Goal: Task Accomplishment & Management: Use online tool/utility

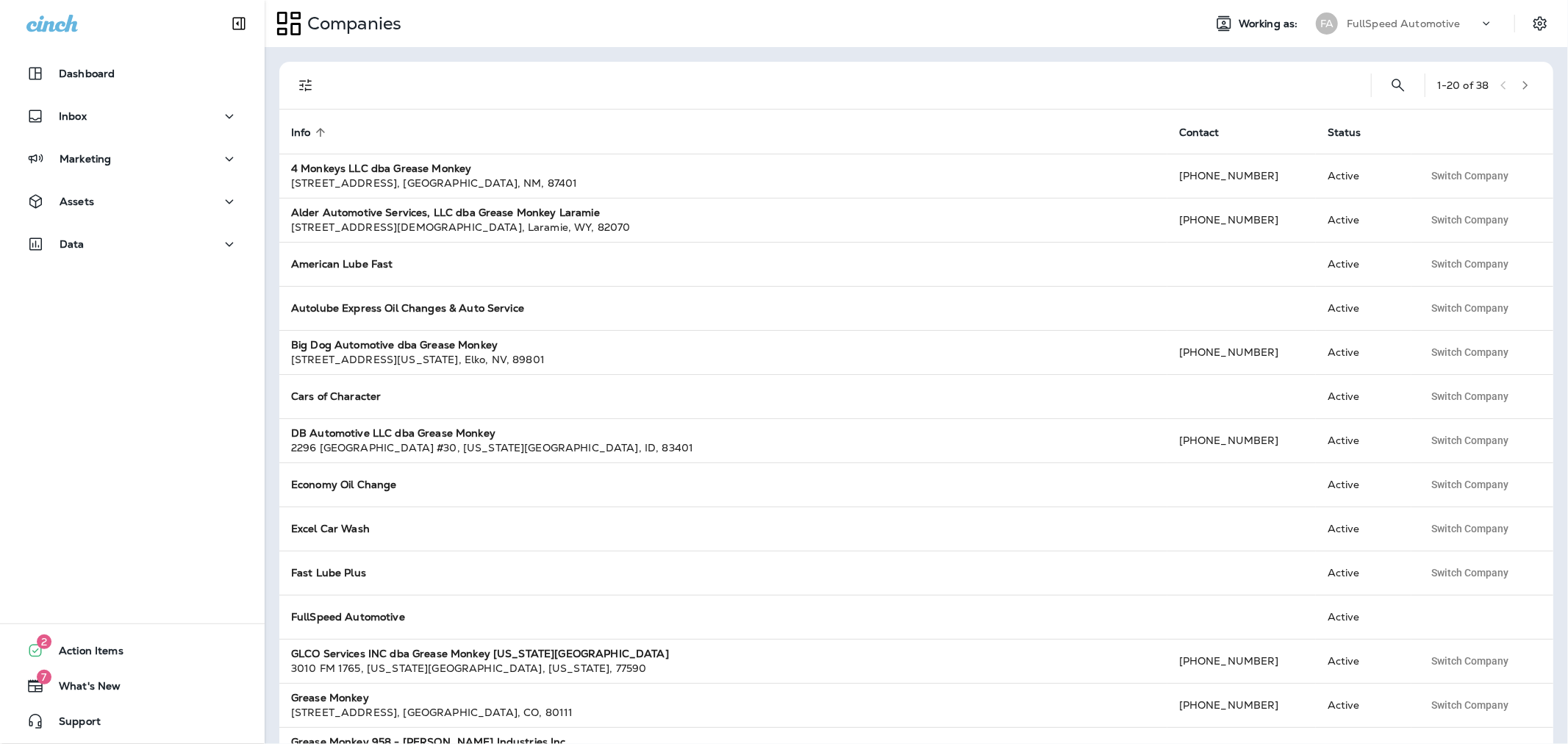
click at [1476, 24] on div "FullSpeed Automotive" at bounding box center [1413, 24] width 132 height 22
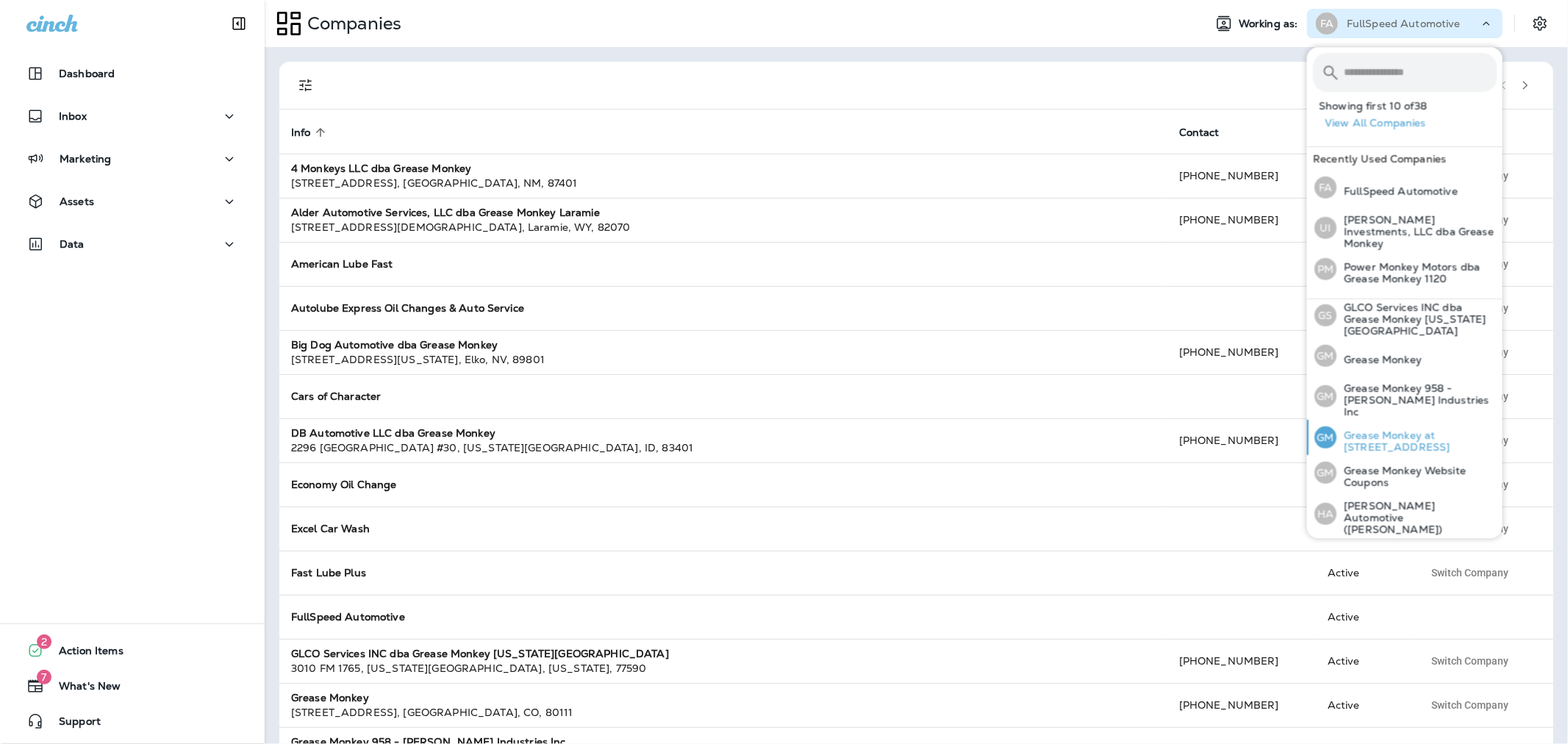
scroll to position [408, 0]
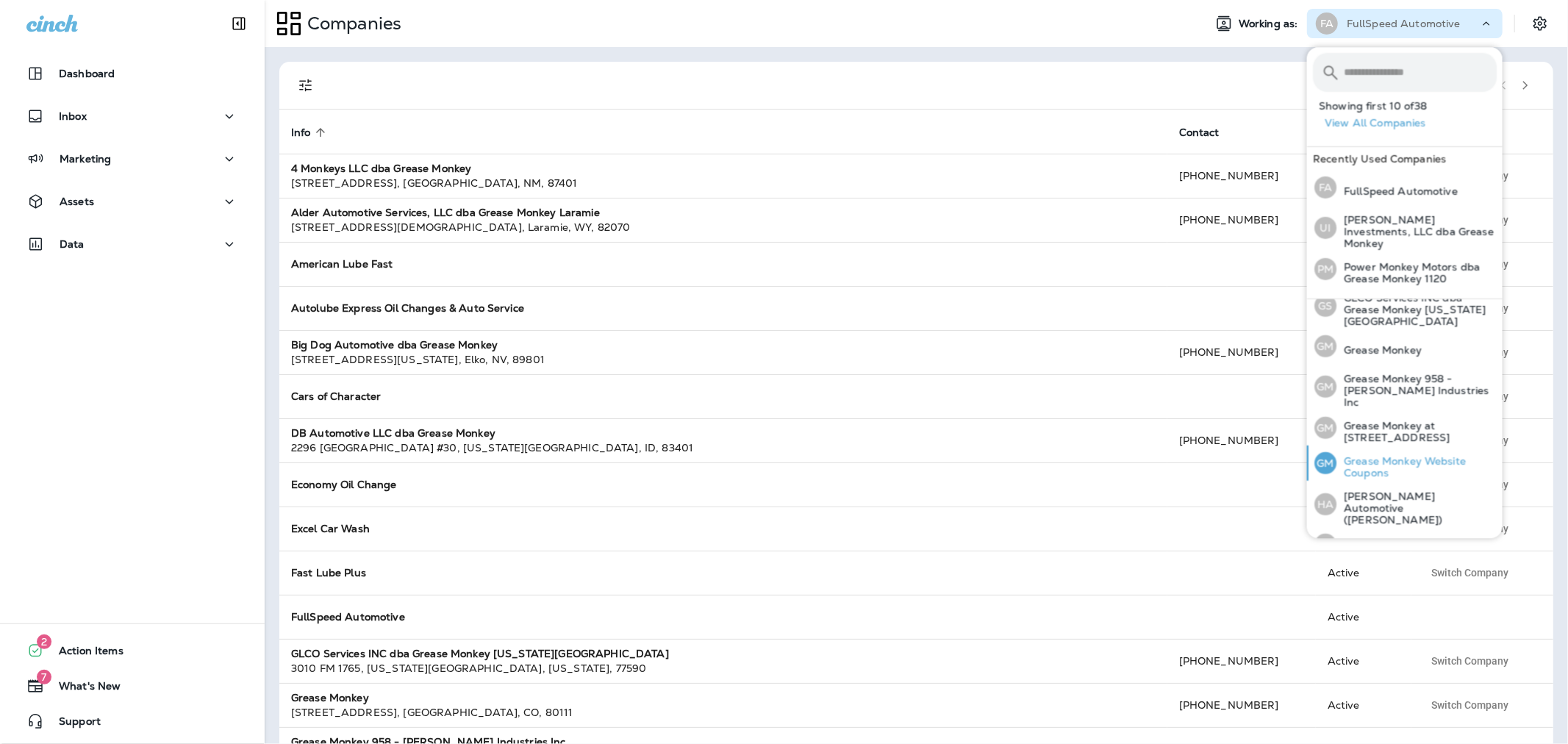
click at [1401, 455] on p "Grease Monkey Website Coupons" at bounding box center [1416, 467] width 160 height 24
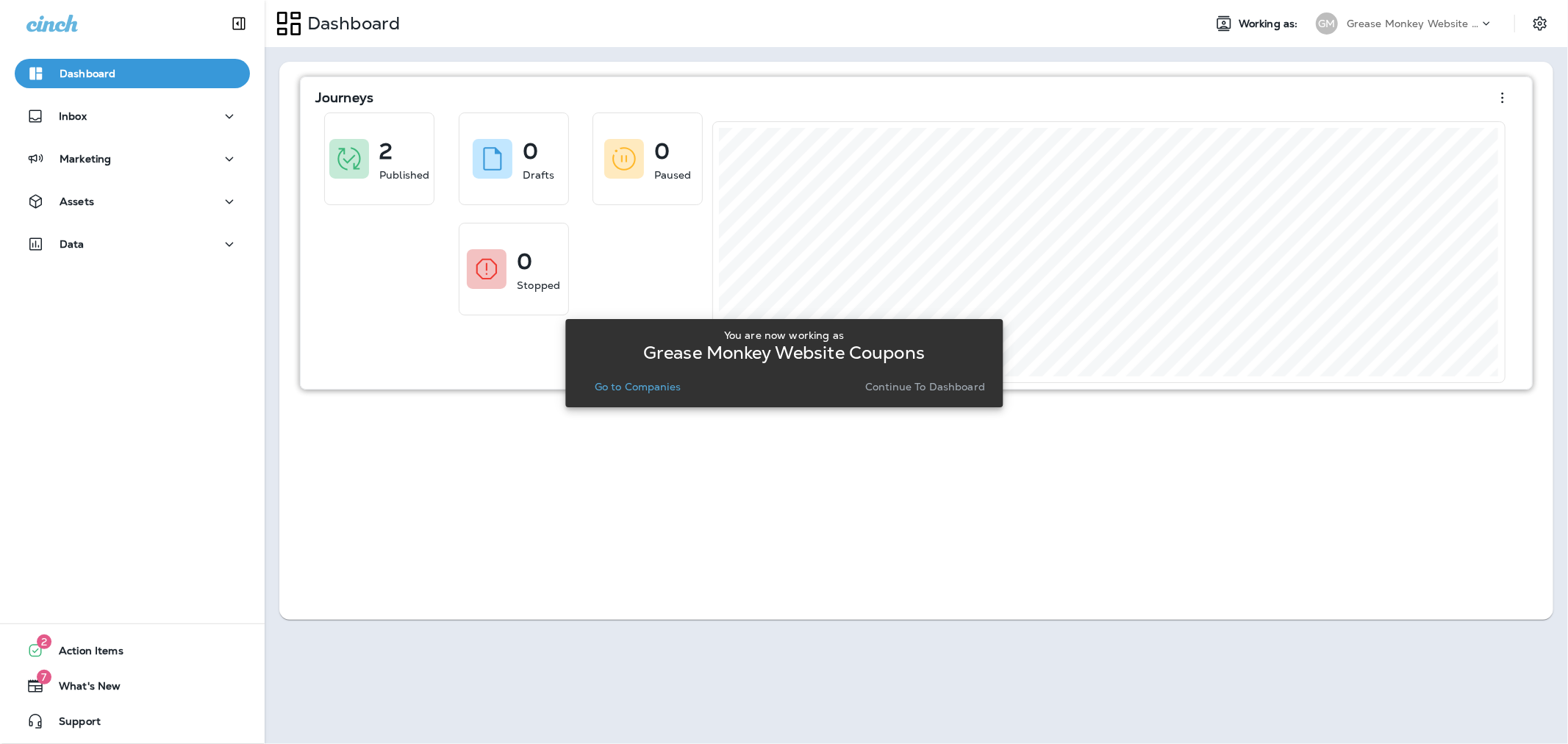
click at [896, 395] on button "Continue to Dashboard" at bounding box center [924, 387] width 131 height 20
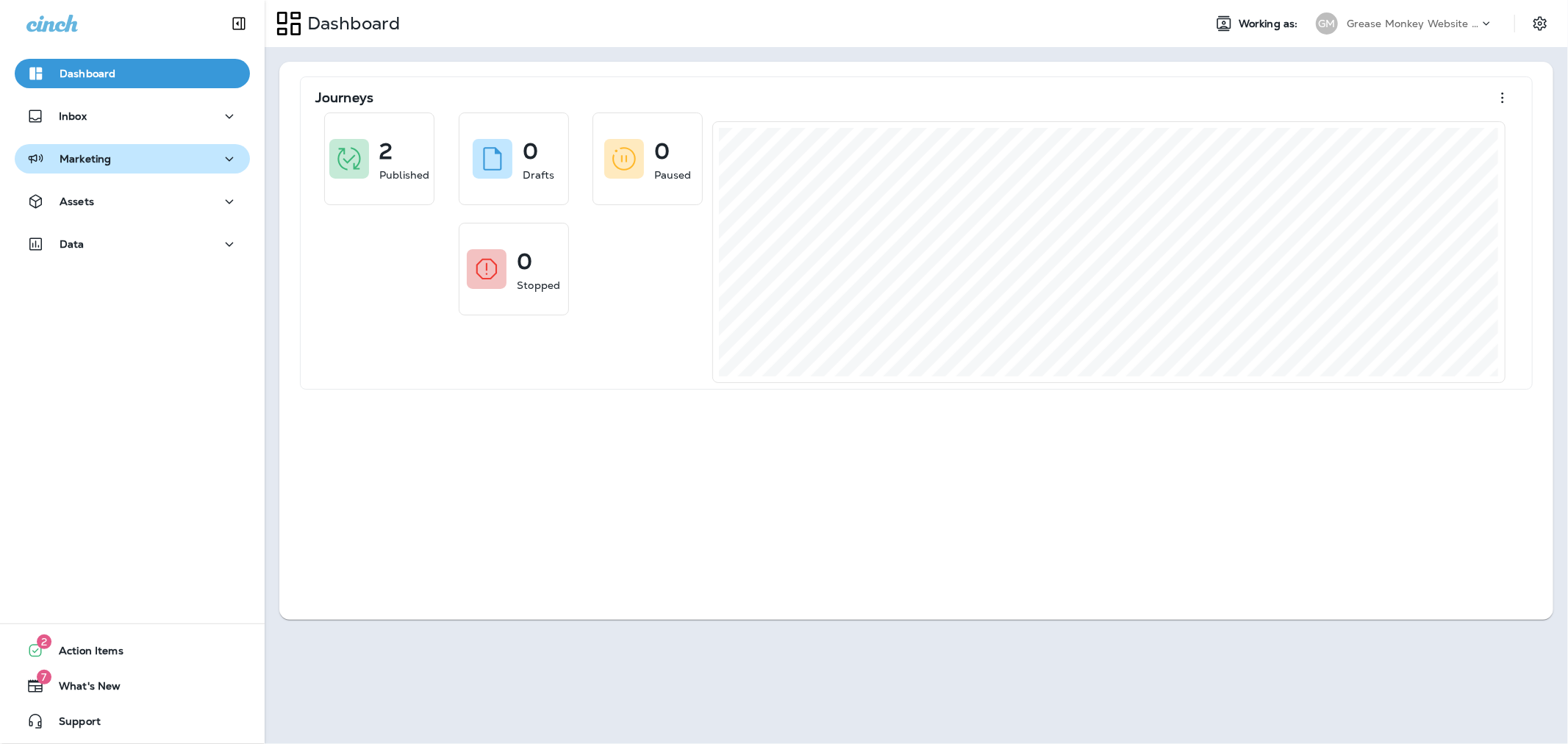
click at [191, 162] on div "Marketing" at bounding box center [132, 159] width 211 height 18
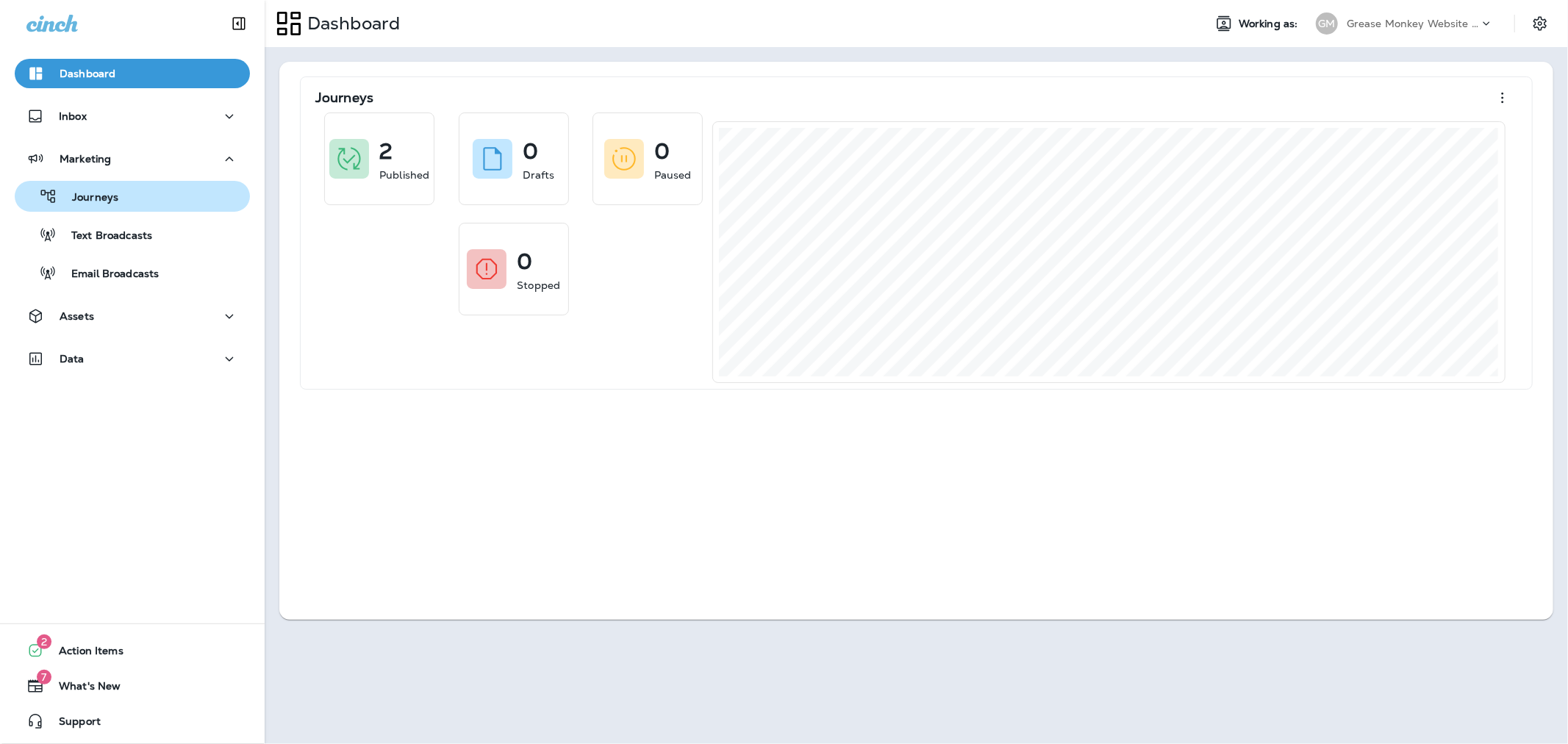
click at [151, 192] on div "Journeys" at bounding box center [131, 197] width 223 height 22
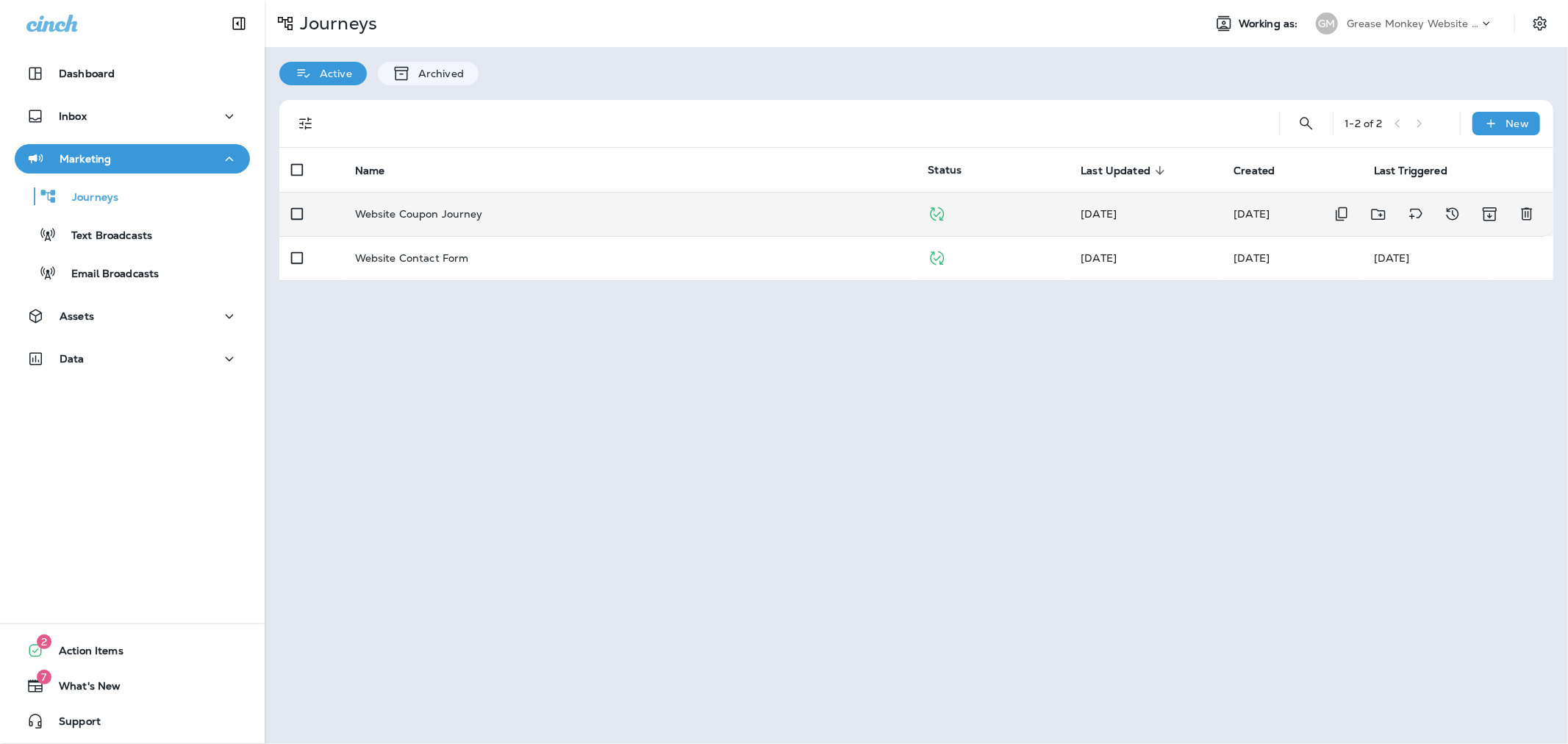
click at [688, 220] on td "Website Coupon Journey" at bounding box center [630, 214] width 573 height 44
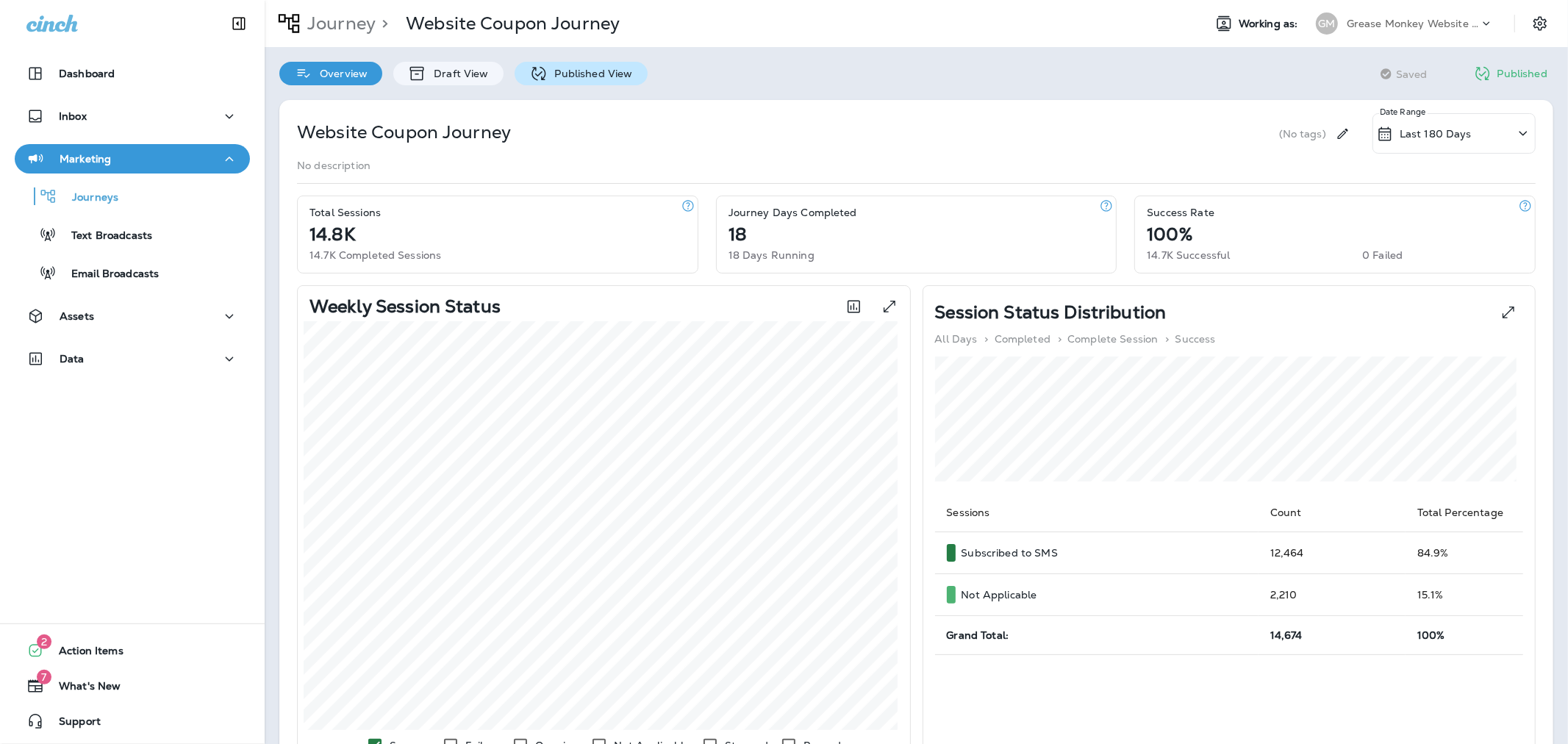
click at [569, 77] on p "Published View" at bounding box center [590, 73] width 85 height 12
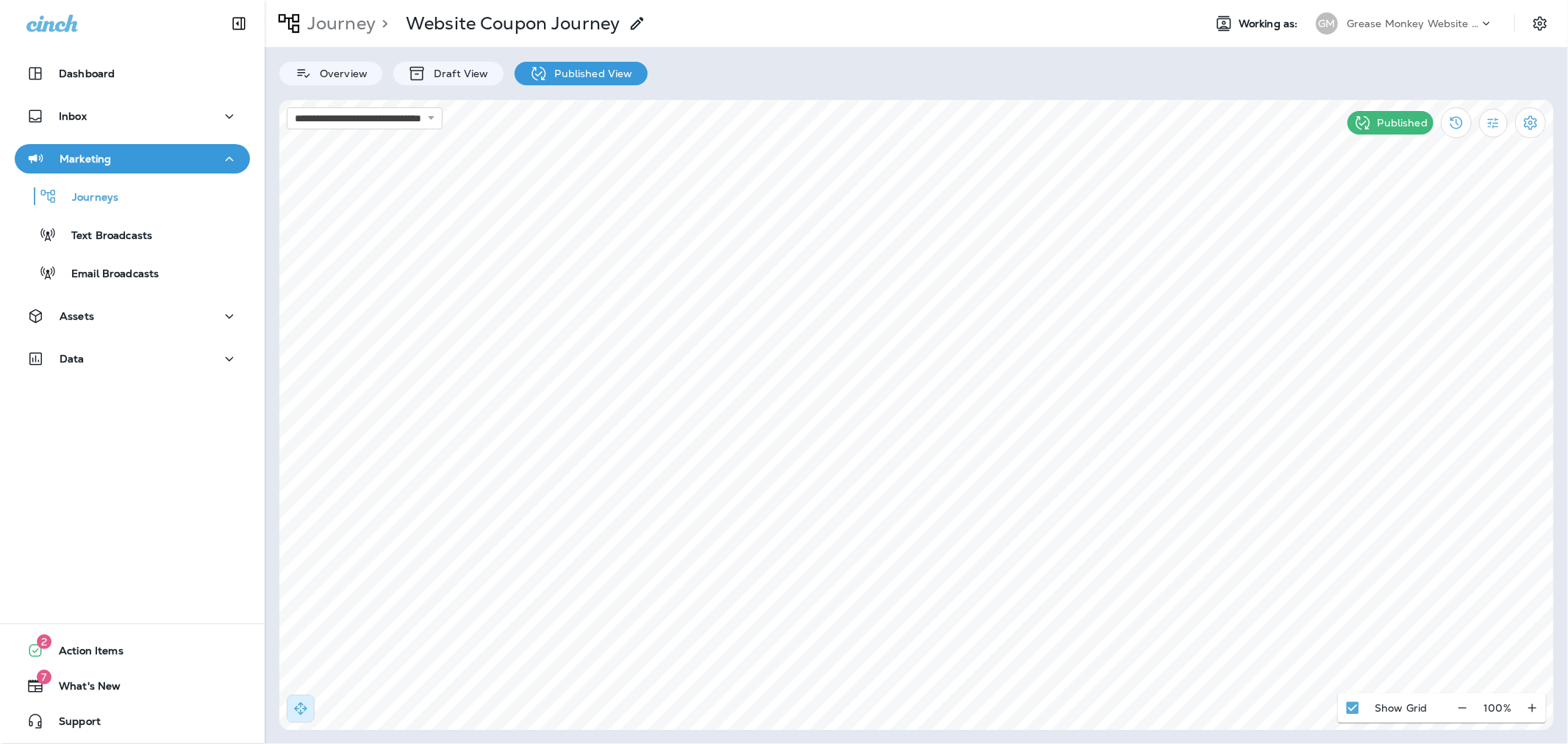
click at [1444, 33] on div "Grease Monkey Website Coupons" at bounding box center [1413, 24] width 132 height 22
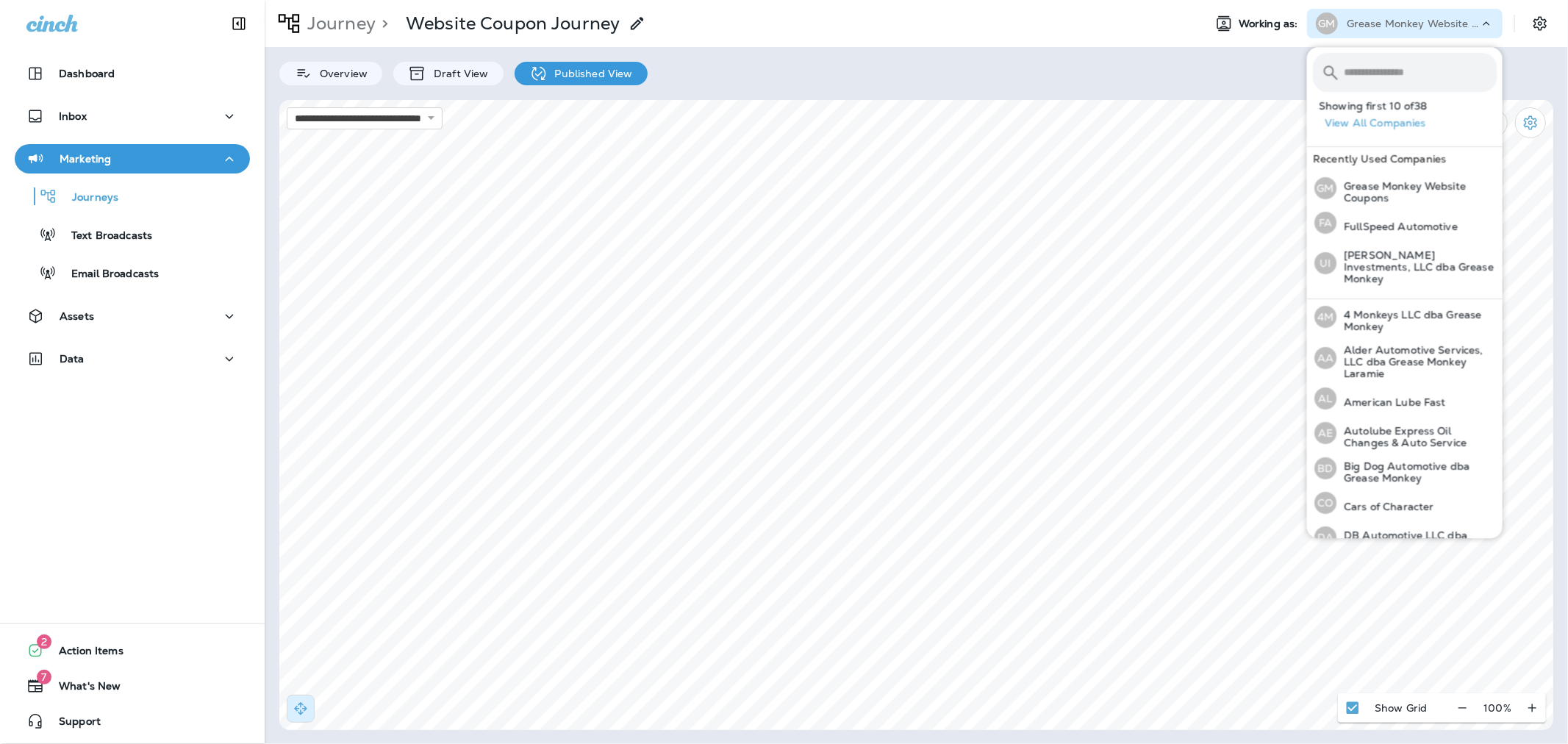
click at [1436, 70] on input "text" at bounding box center [1420, 73] width 152 height 39
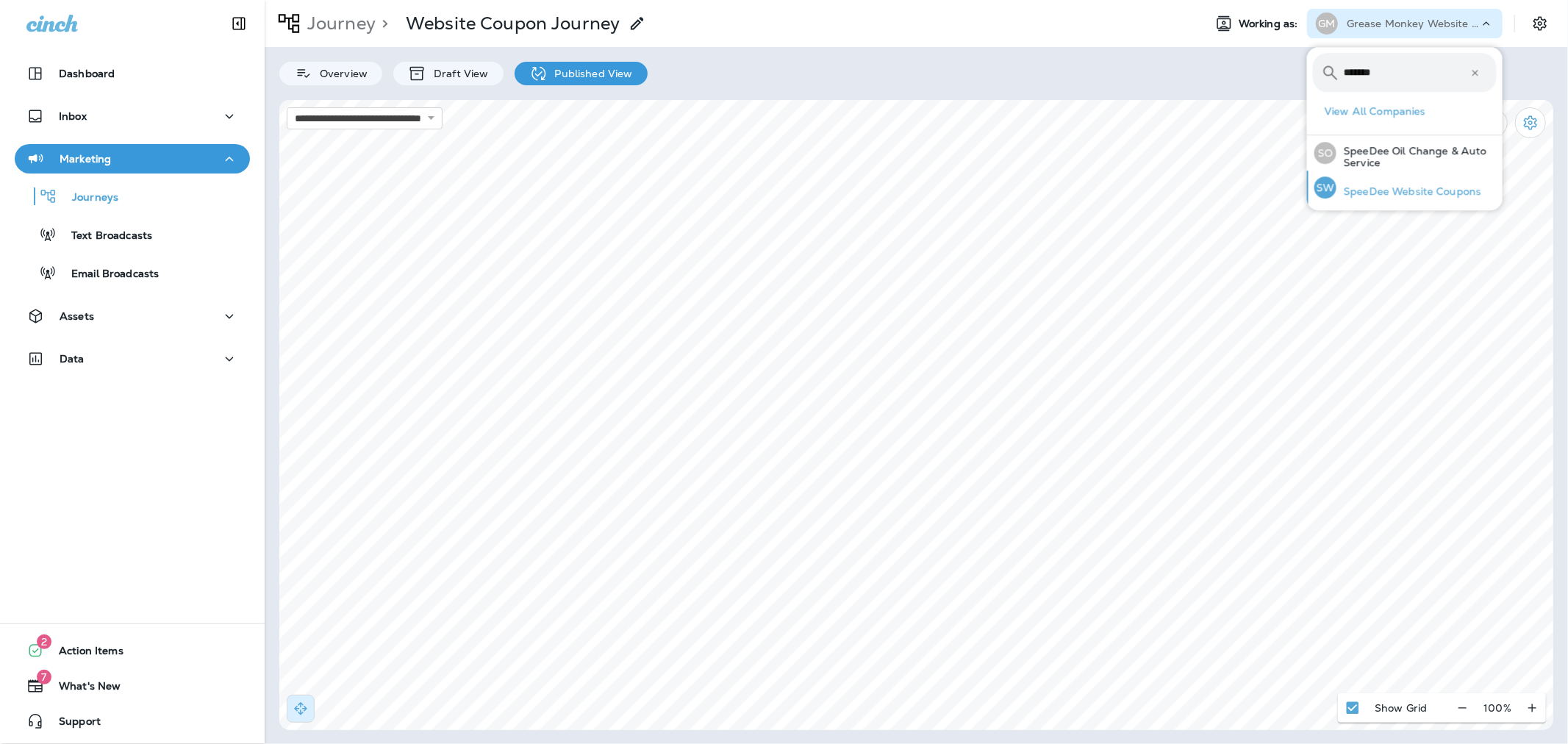
type input "*******"
click at [1435, 186] on p "SpeeDee Website Coupons" at bounding box center [1409, 191] width 145 height 12
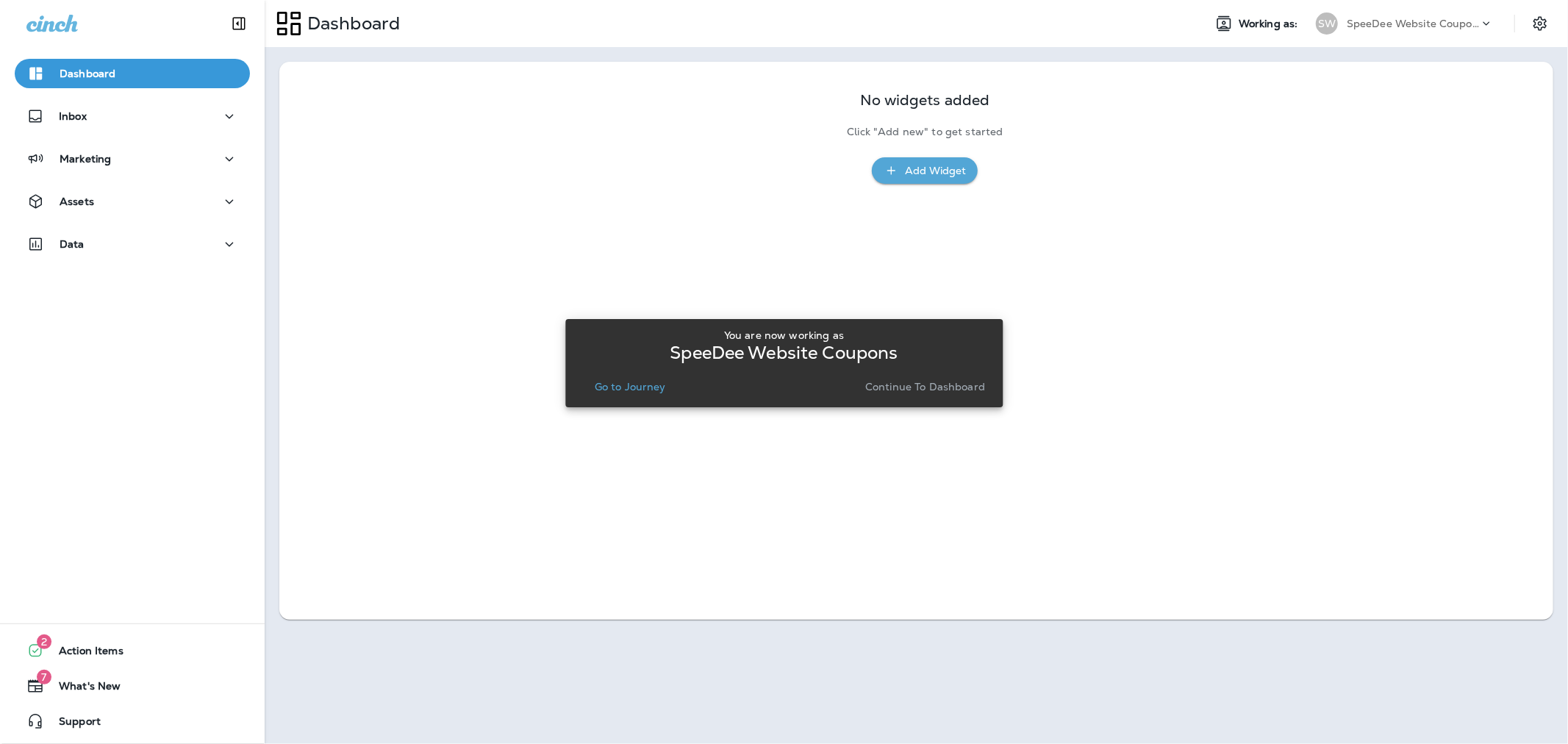
click at [633, 382] on p "Go to Journey" at bounding box center [630, 386] width 72 height 12
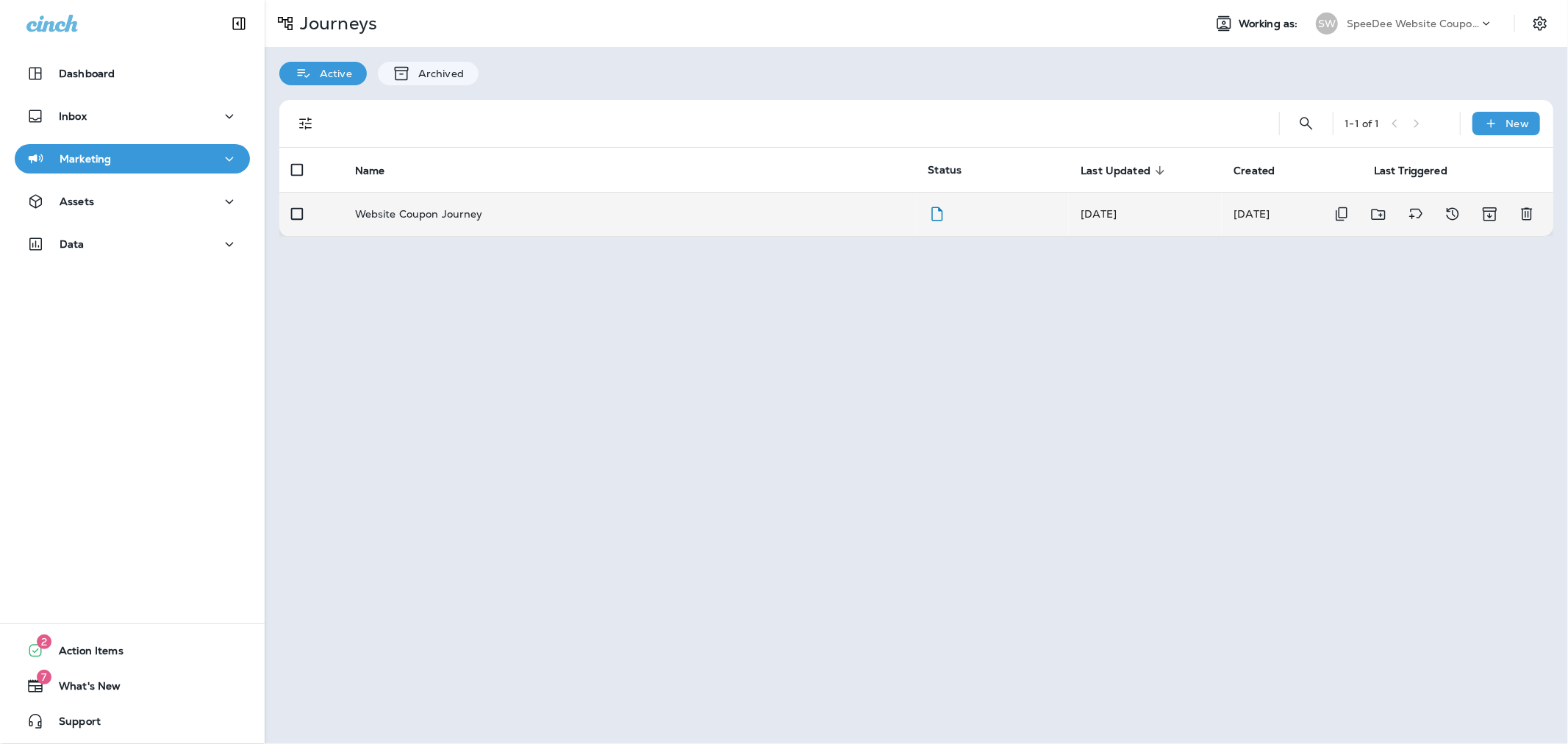
click at [739, 211] on div "Website Coupon Journey" at bounding box center [629, 213] width 550 height 12
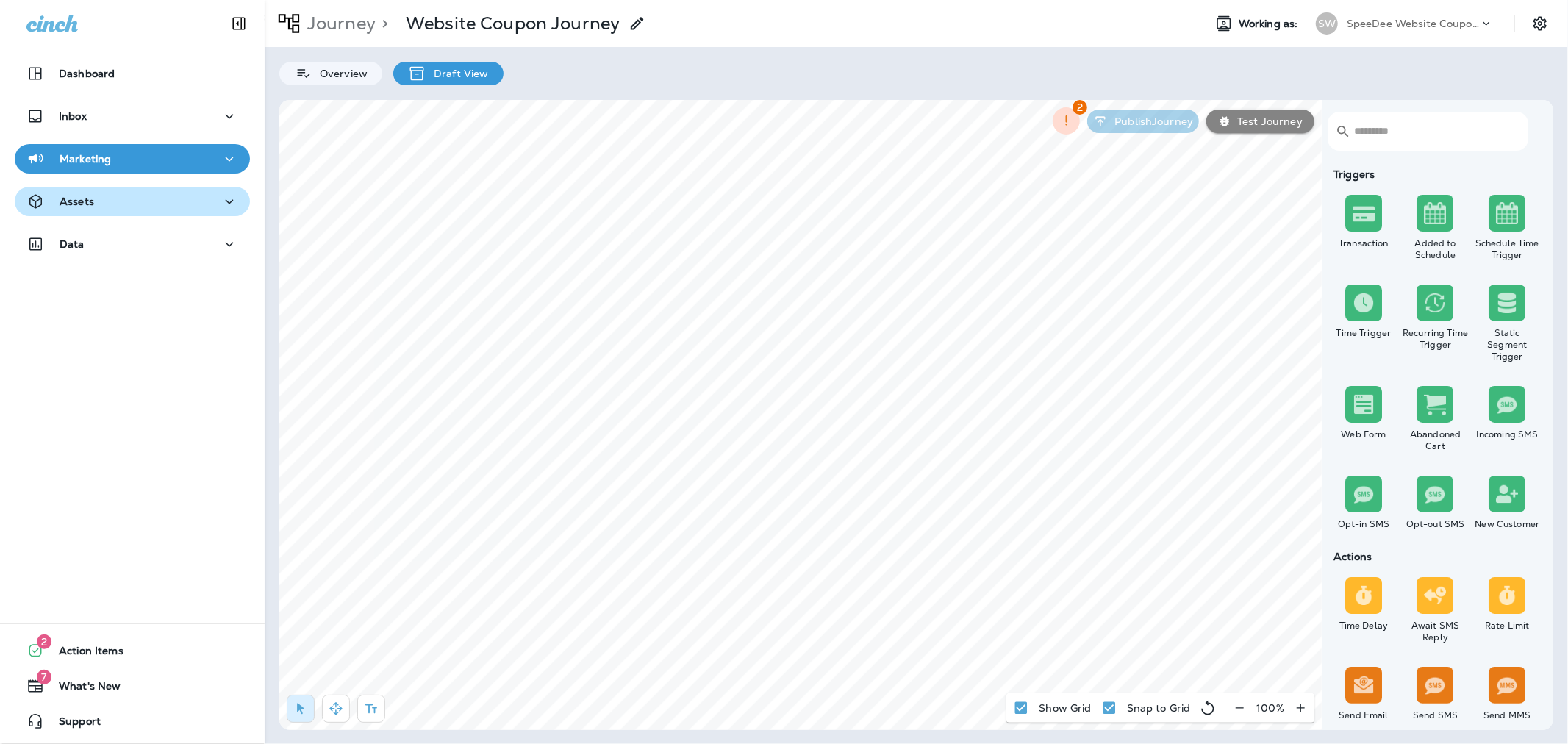
click at [96, 208] on div "Assets" at bounding box center [132, 202] width 211 height 18
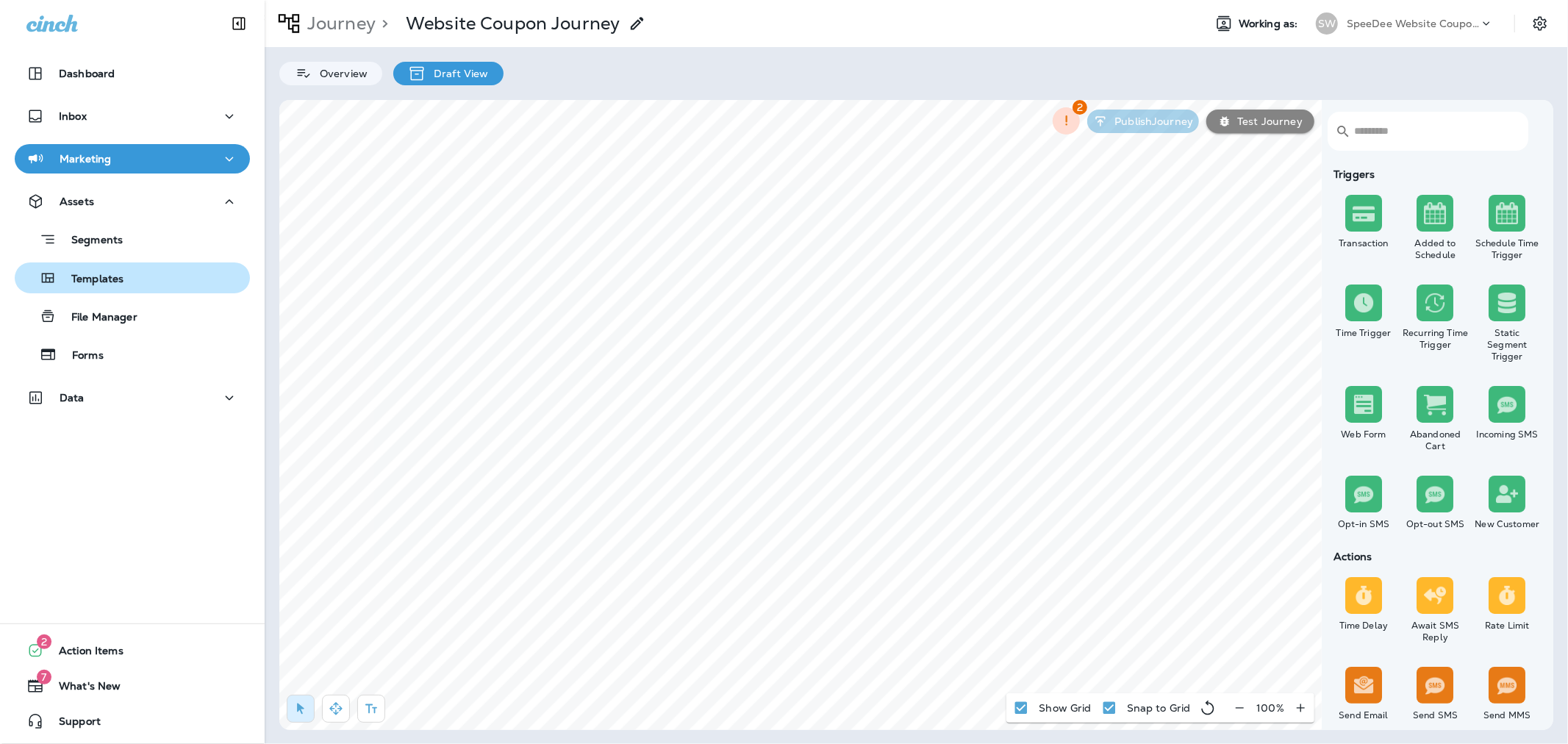
click at [141, 285] on div "Templates" at bounding box center [131, 277] width 223 height 22
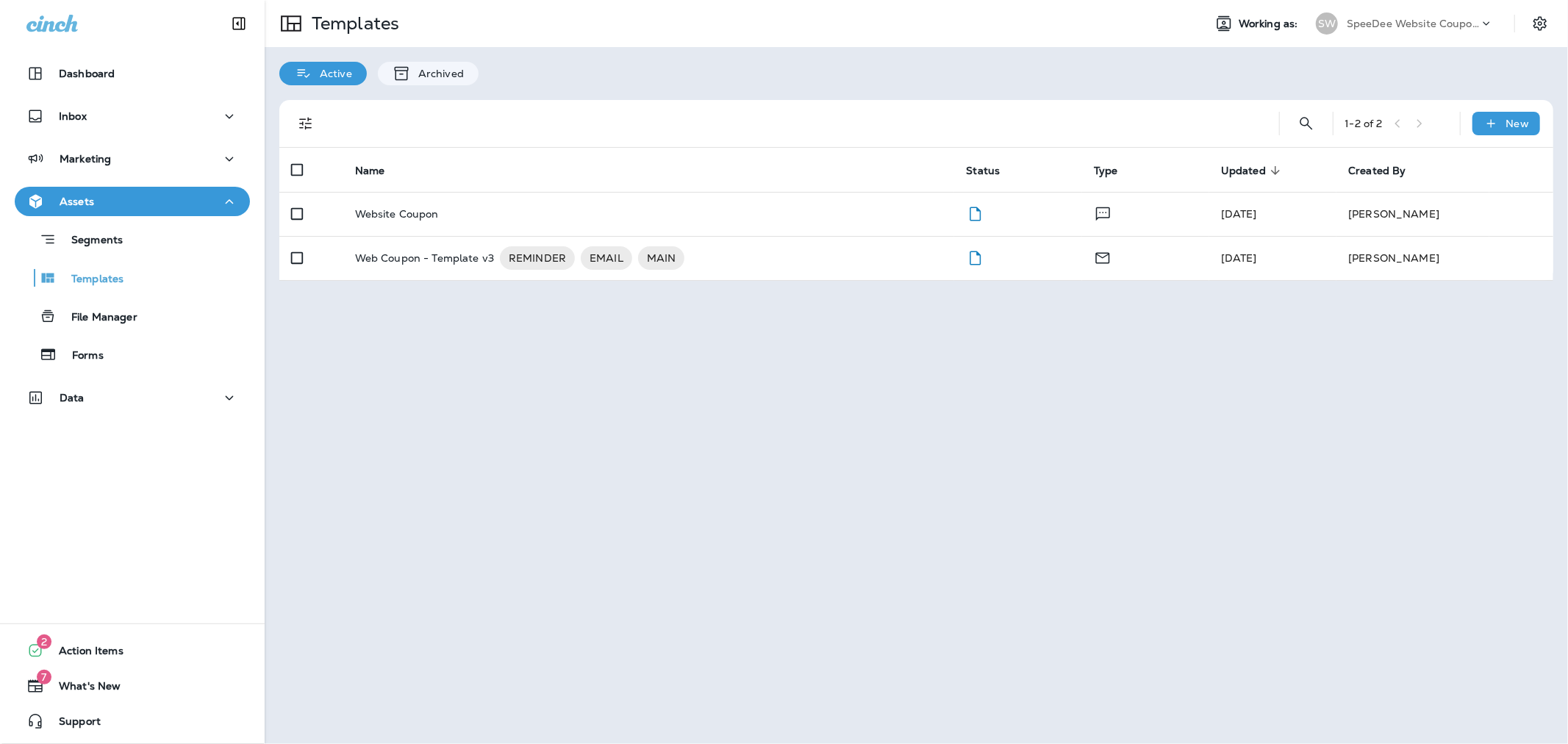
click at [1358, 13] on div "SpeeDee Website Coupons" at bounding box center [1413, 24] width 132 height 22
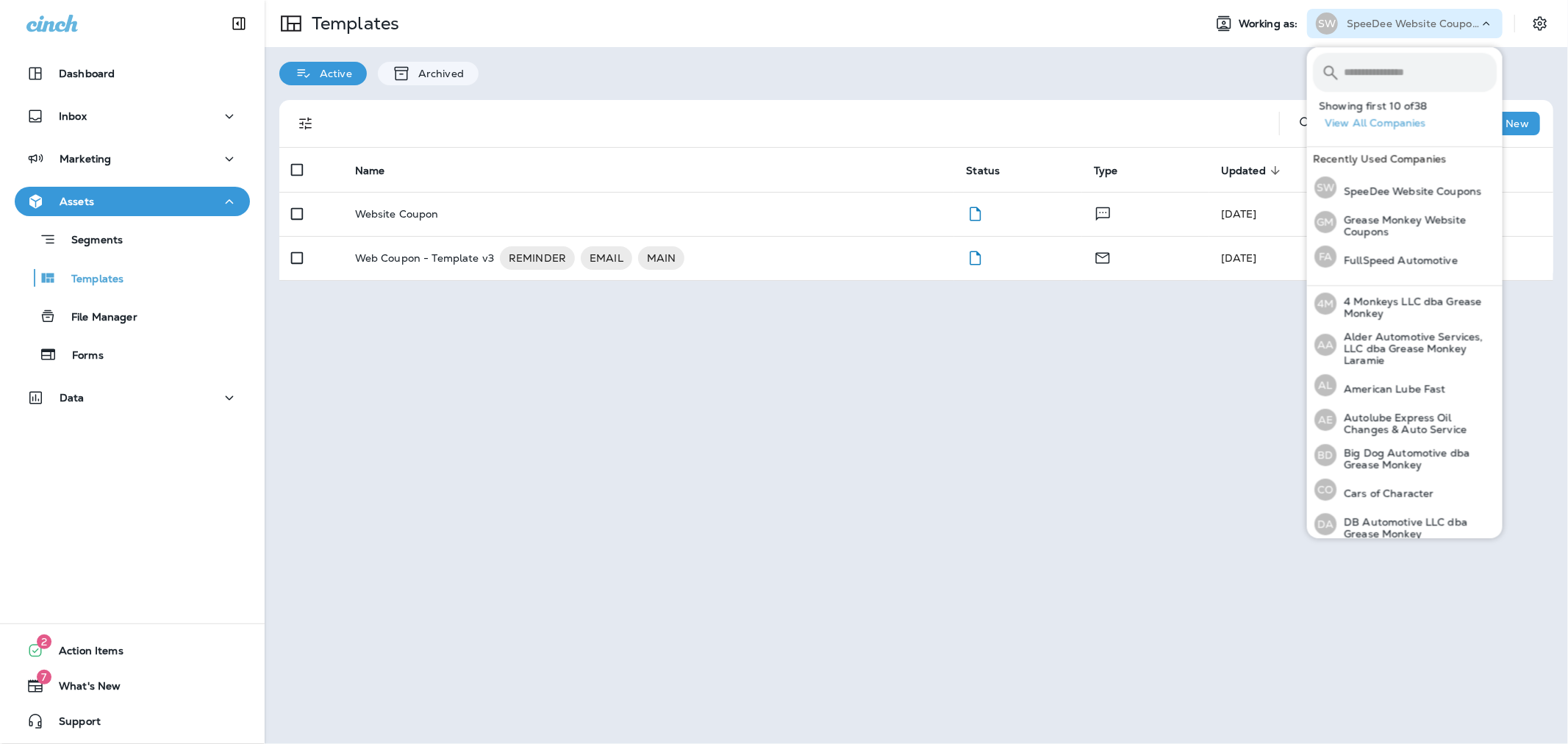
click at [1371, 68] on input "text" at bounding box center [1420, 73] width 152 height 39
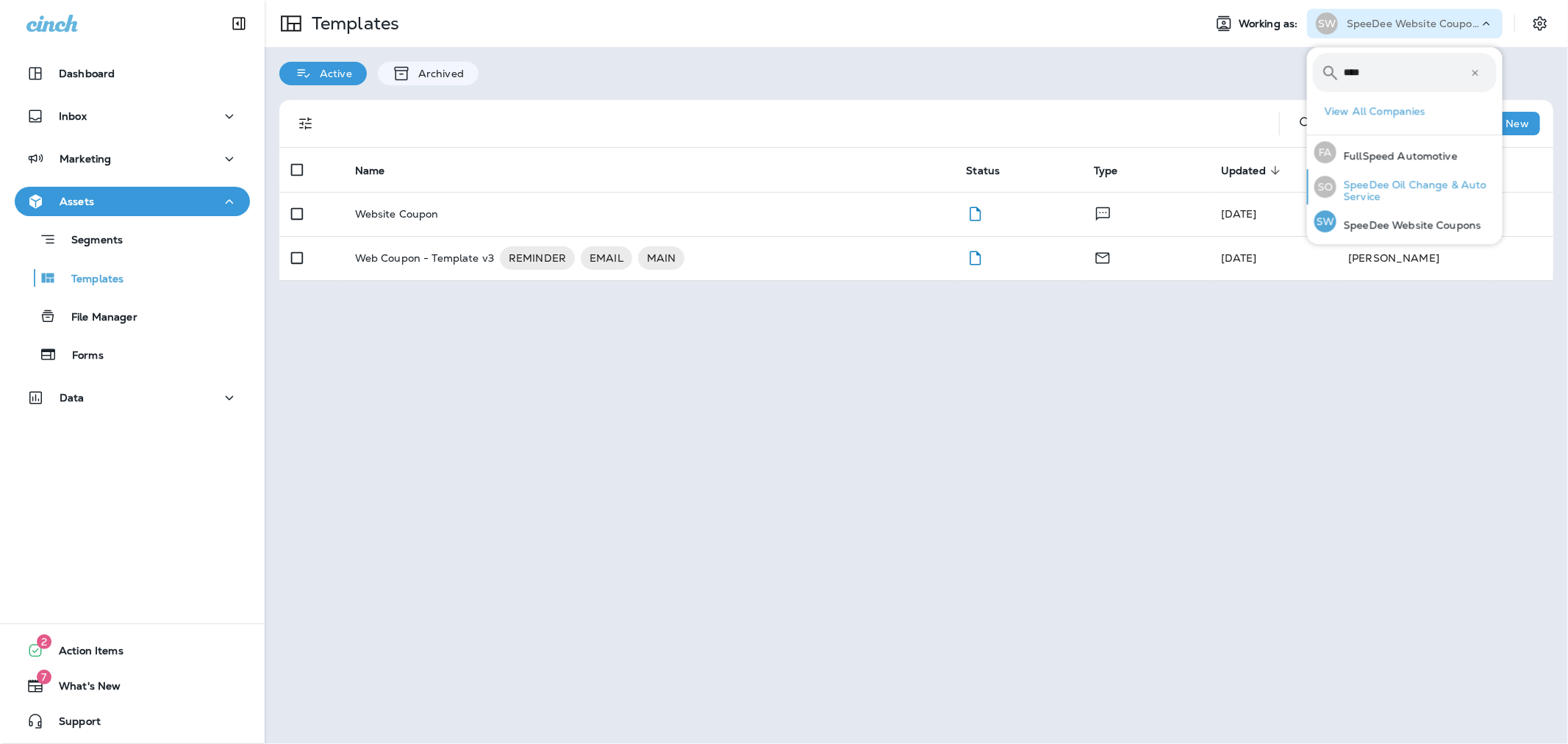
type input "****"
click at [1409, 196] on p "SpeeDee Oil Change & Auto Service" at bounding box center [1416, 190] width 160 height 24
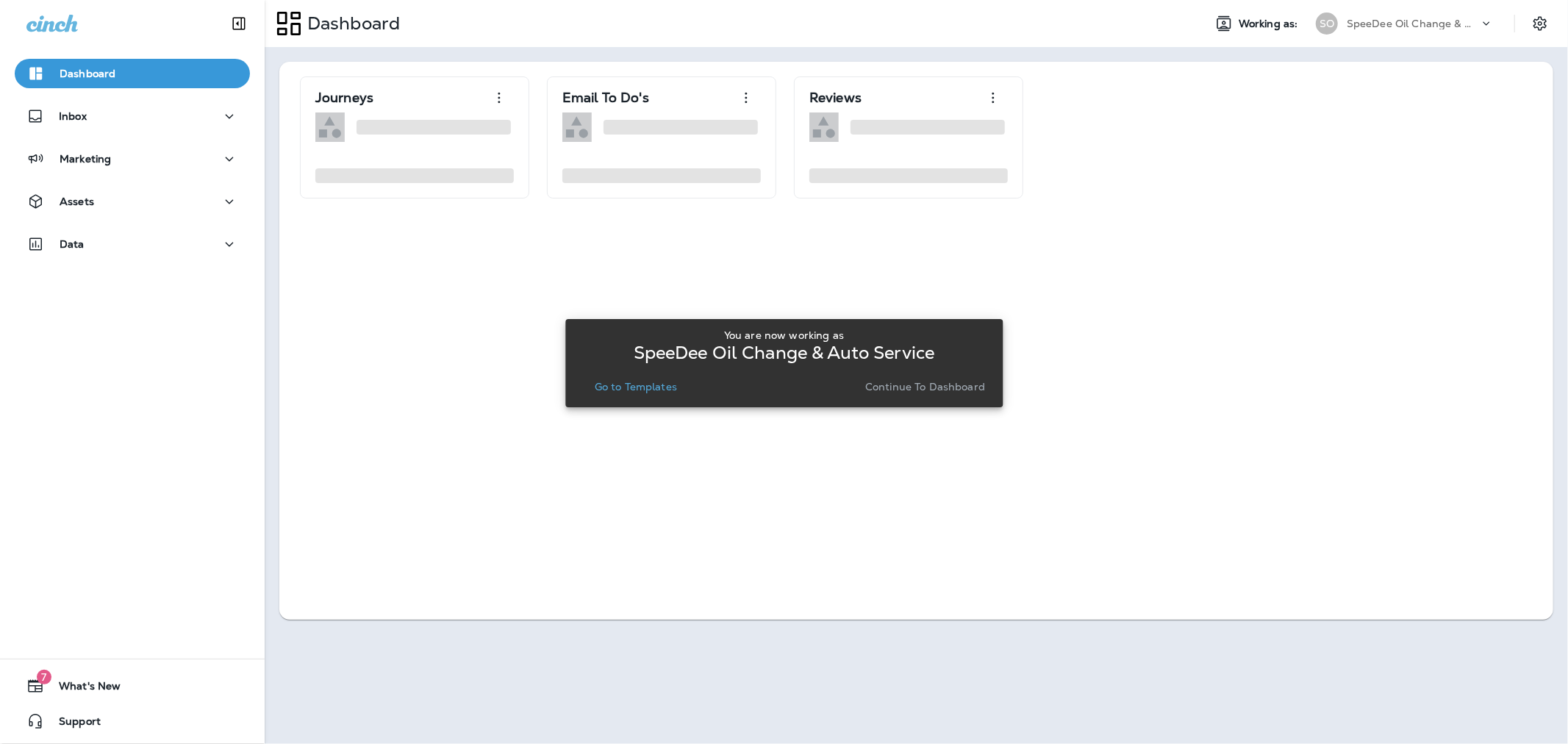
click at [656, 382] on p "Go to Templates" at bounding box center [636, 386] width 83 height 12
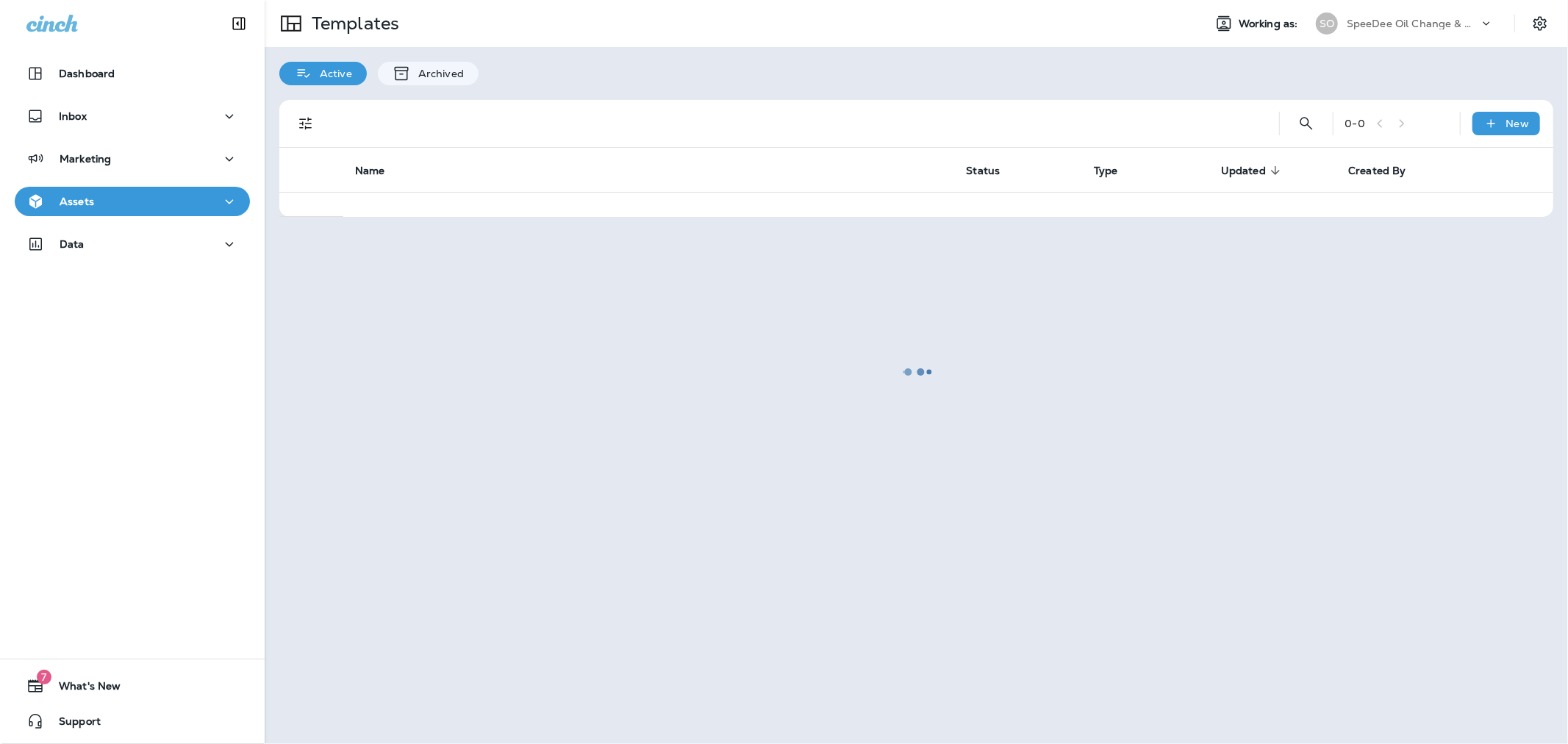
click at [1515, 106] on div at bounding box center [917, 372] width 1301 height 741
click at [1514, 119] on p "New" at bounding box center [1517, 123] width 23 height 12
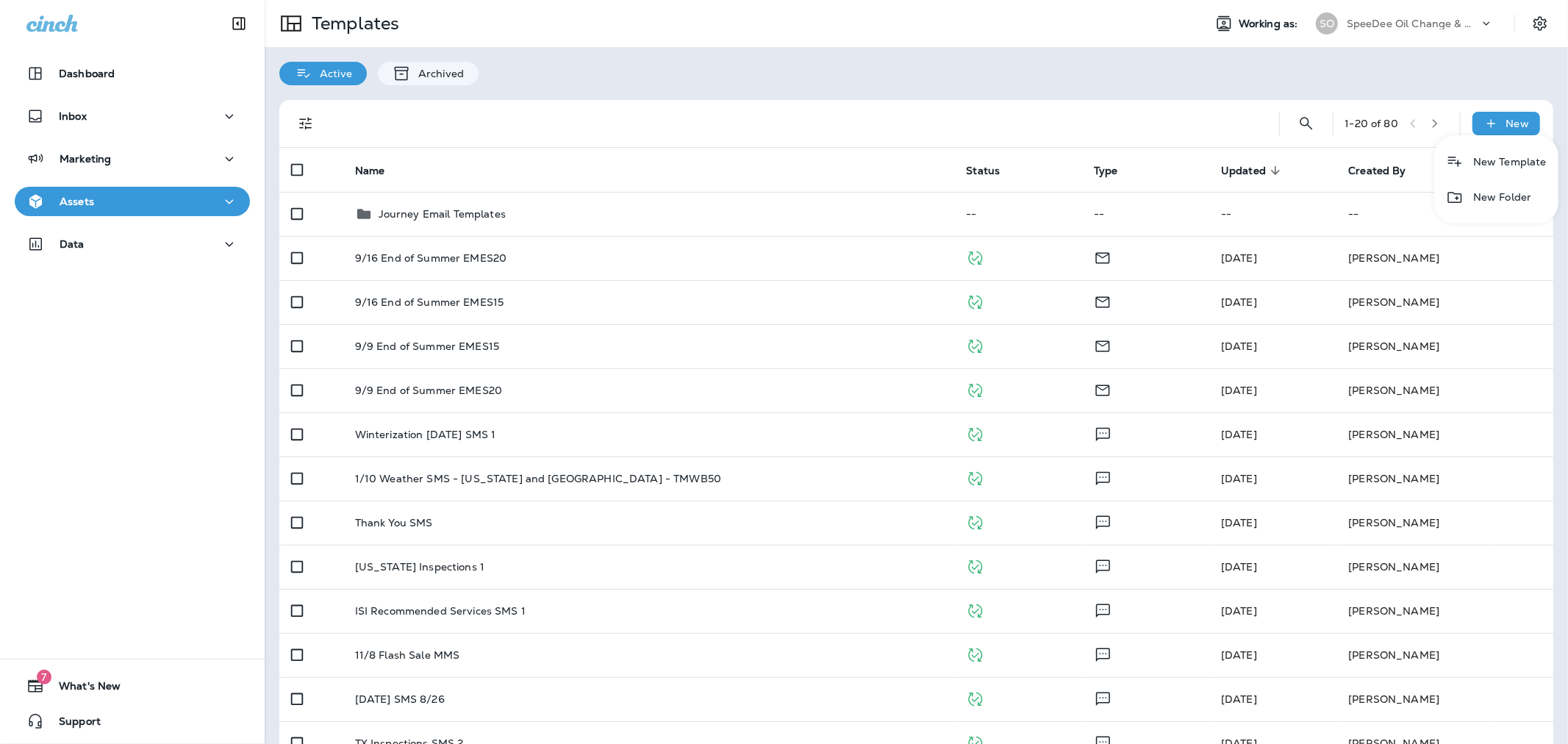
click at [1488, 160] on li "New Template" at bounding box center [1495, 162] width 124 height 35
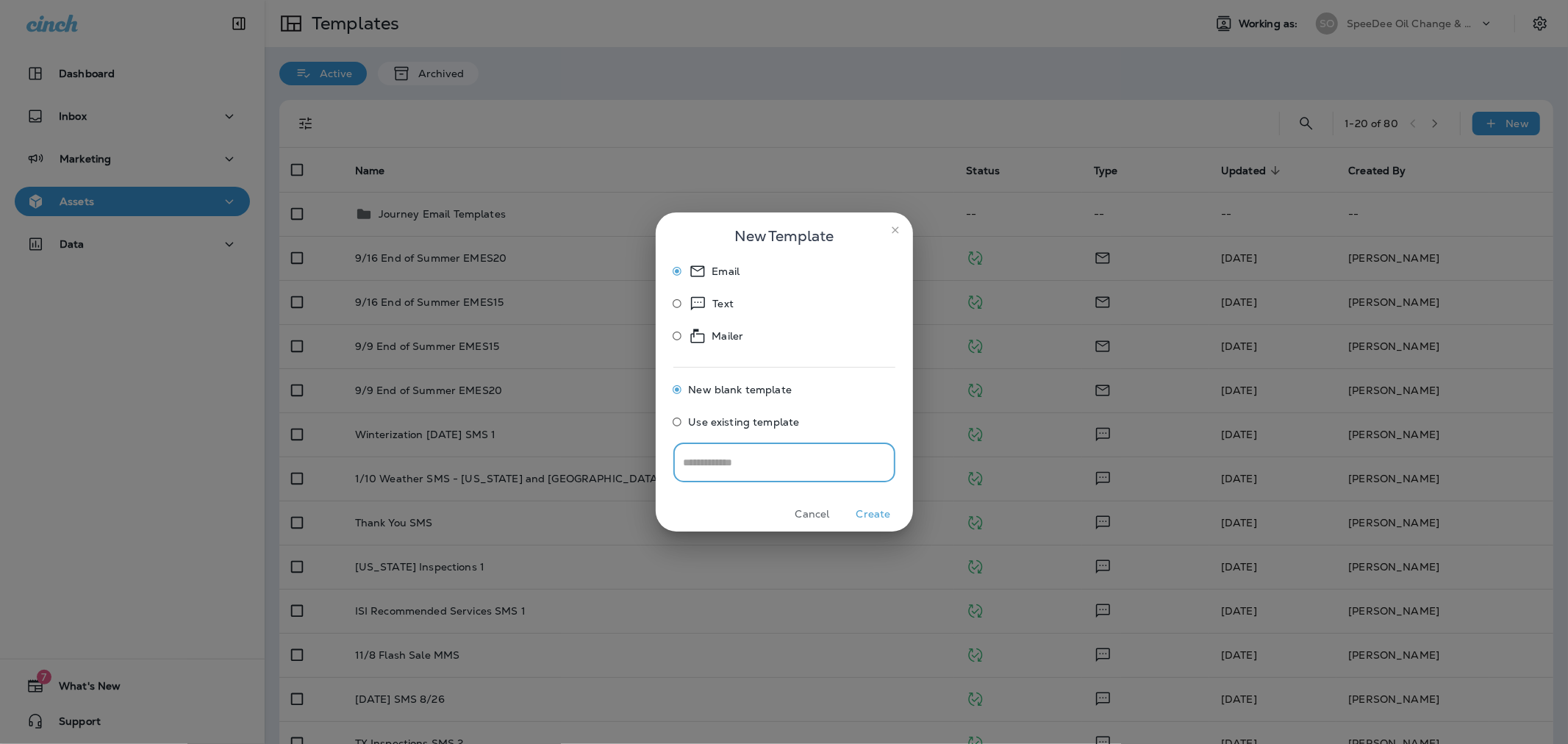
click at [752, 462] on input "text" at bounding box center [784, 462] width 222 height 39
type input "**********"
click at [867, 513] on button "Create" at bounding box center [874, 513] width 55 height 23
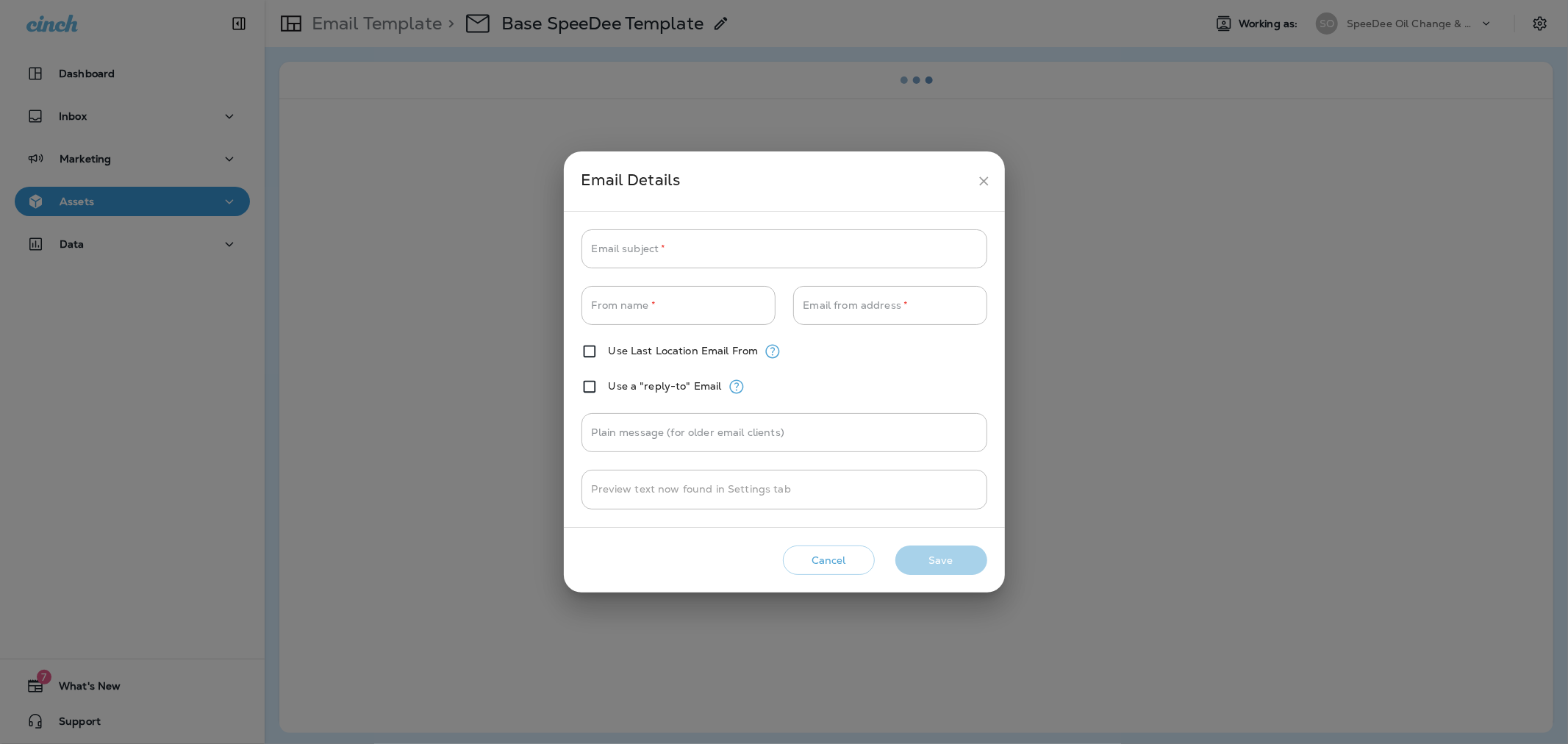
type input "**********"
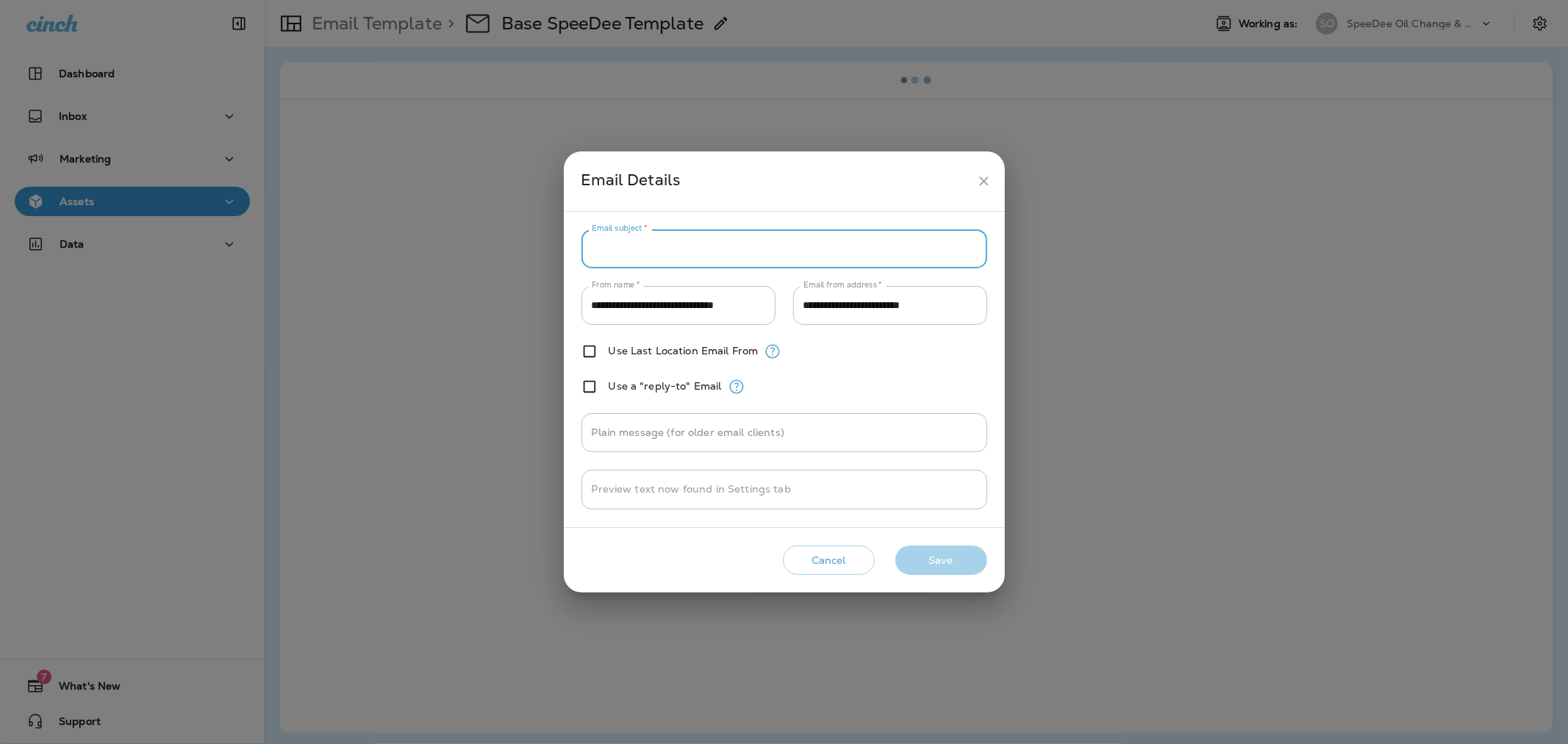
click at [716, 251] on input "Email subject   *" at bounding box center [784, 249] width 406 height 39
type input "****"
click at [965, 561] on button "Save" at bounding box center [942, 560] width 92 height 30
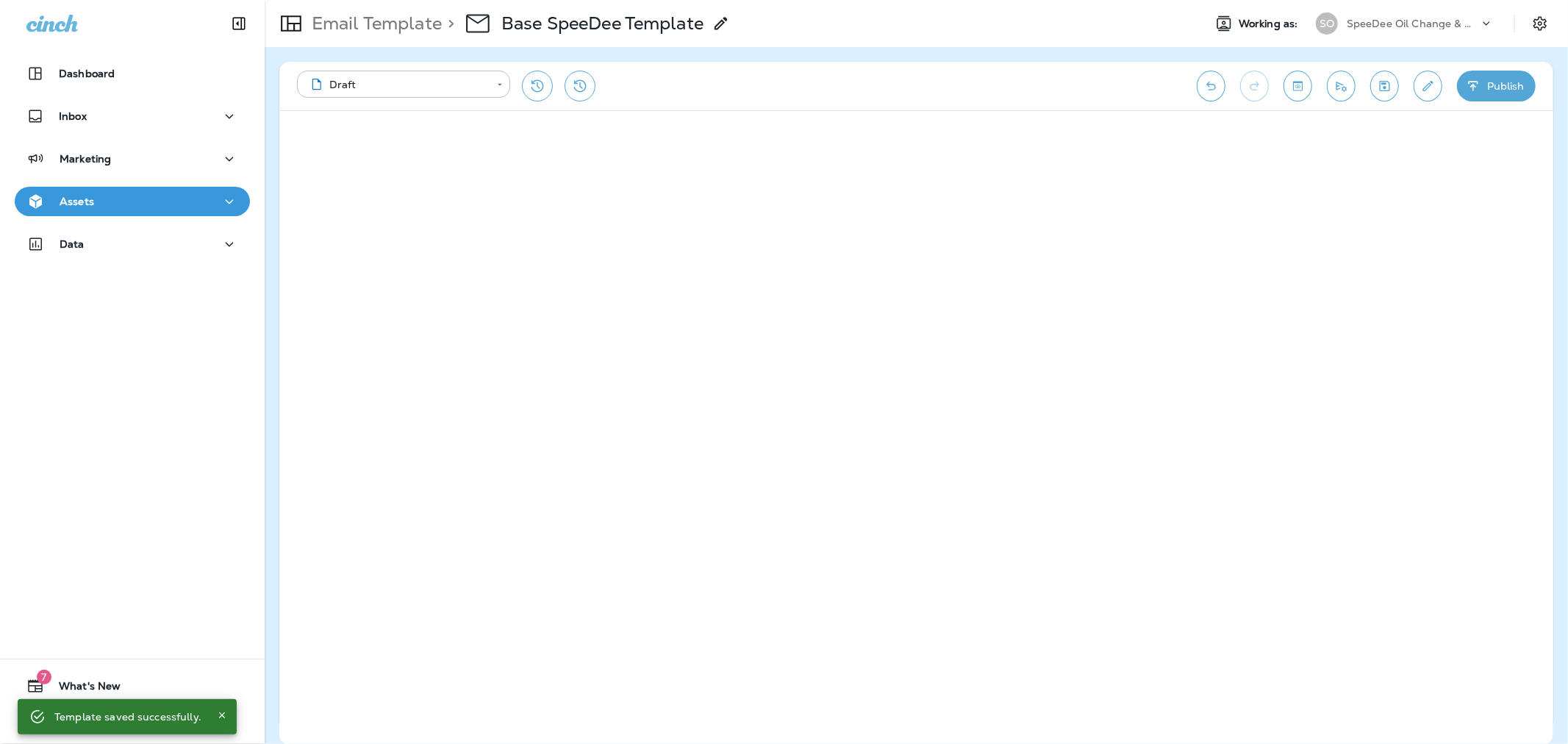
click at [1483, 94] on button "Publish" at bounding box center [1496, 86] width 79 height 31
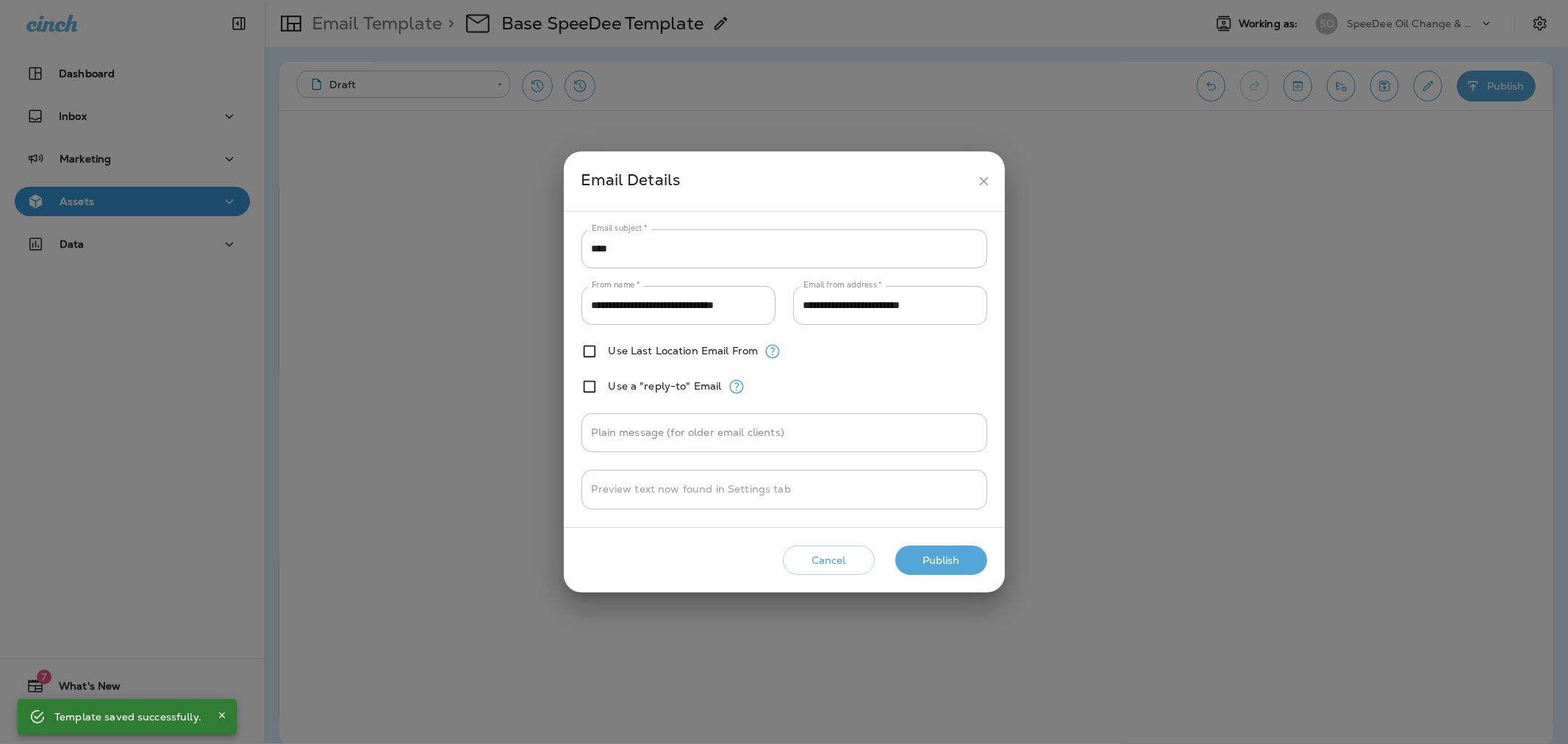
click at [943, 557] on button "Publish" at bounding box center [942, 560] width 92 height 30
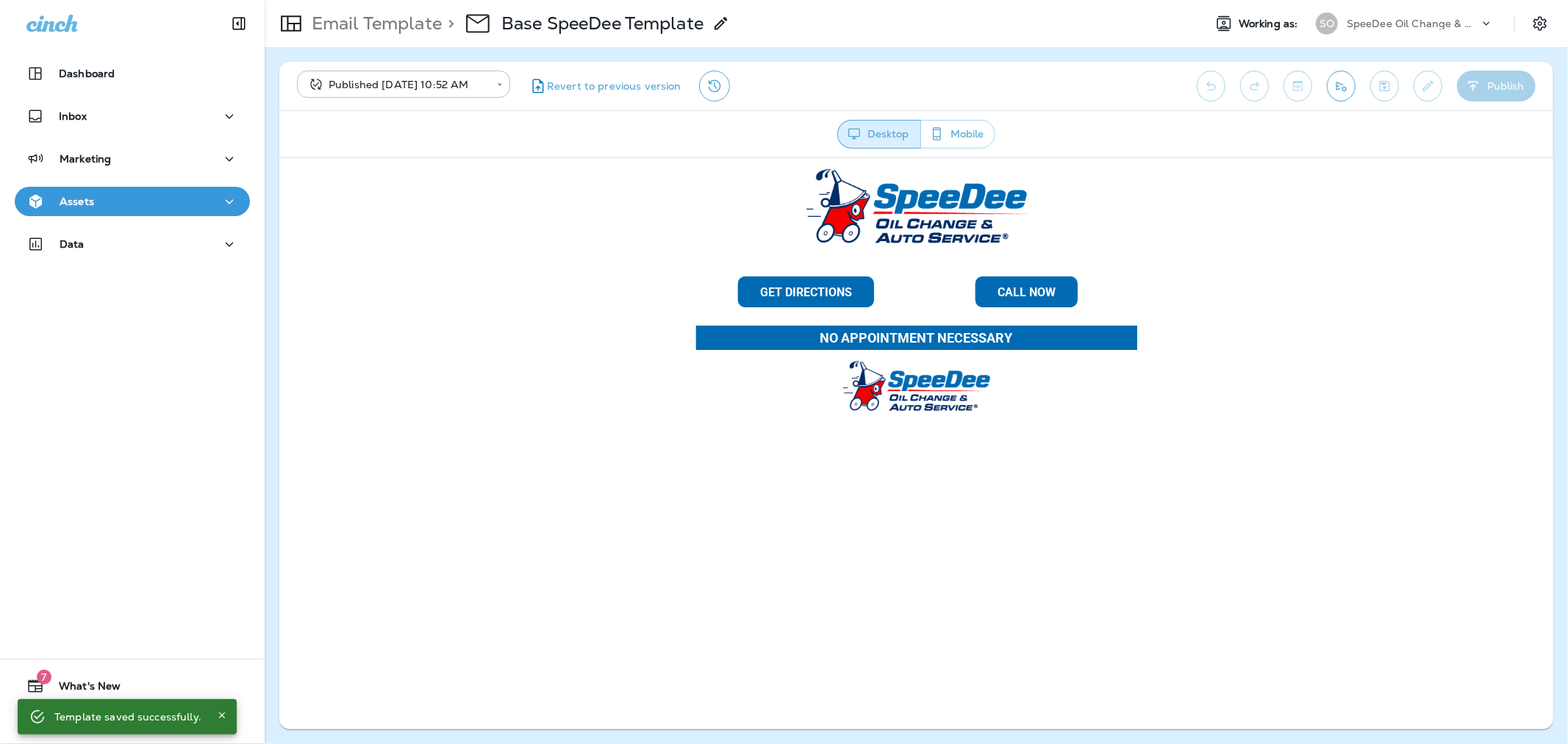
click at [348, 10] on div "Email Template > Base SpeeDee Template" at bounding box center [497, 23] width 466 height 41
click at [351, 20] on p "Email Template" at bounding box center [374, 24] width 136 height 22
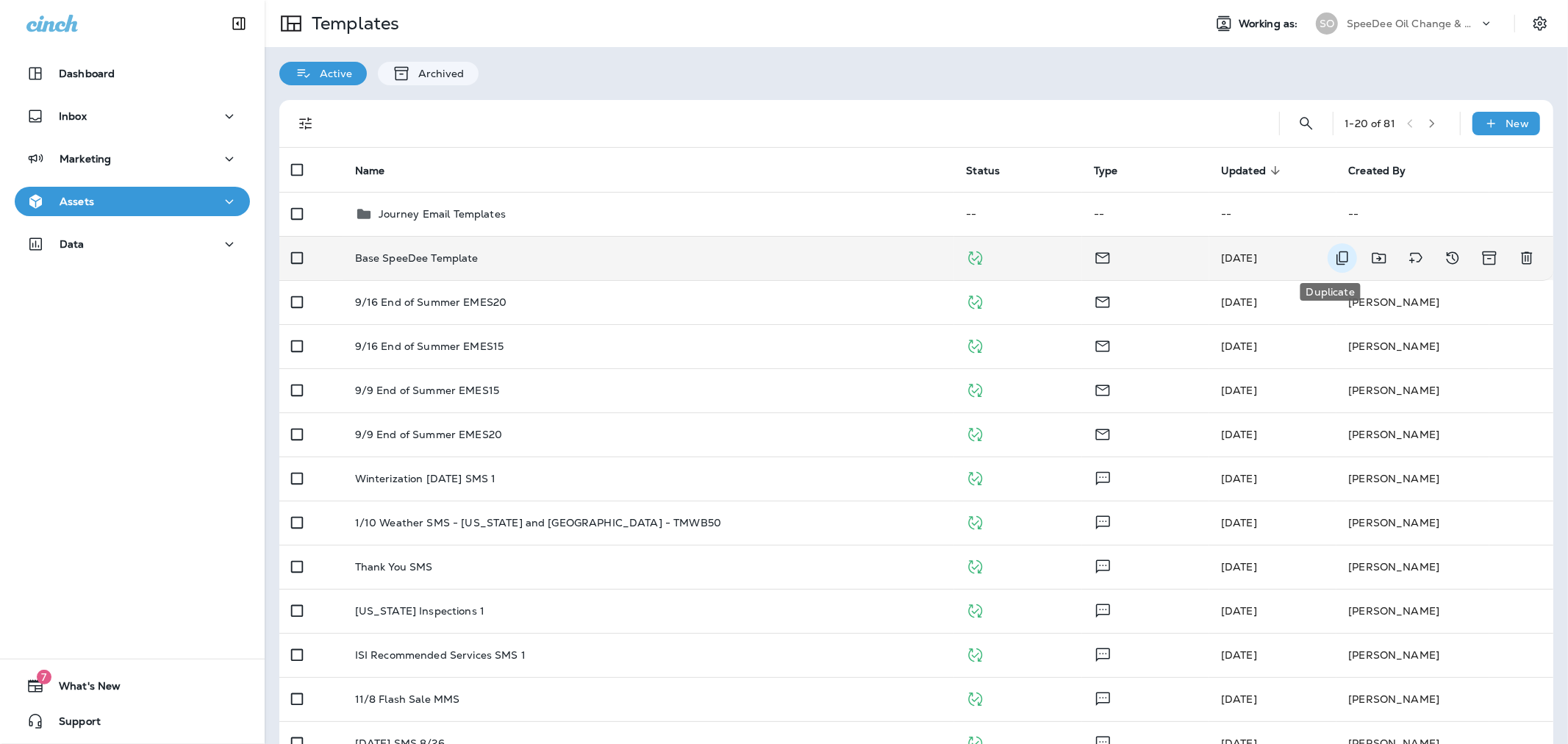
click at [1334, 261] on icon "Duplicate" at bounding box center [1342, 257] width 17 height 17
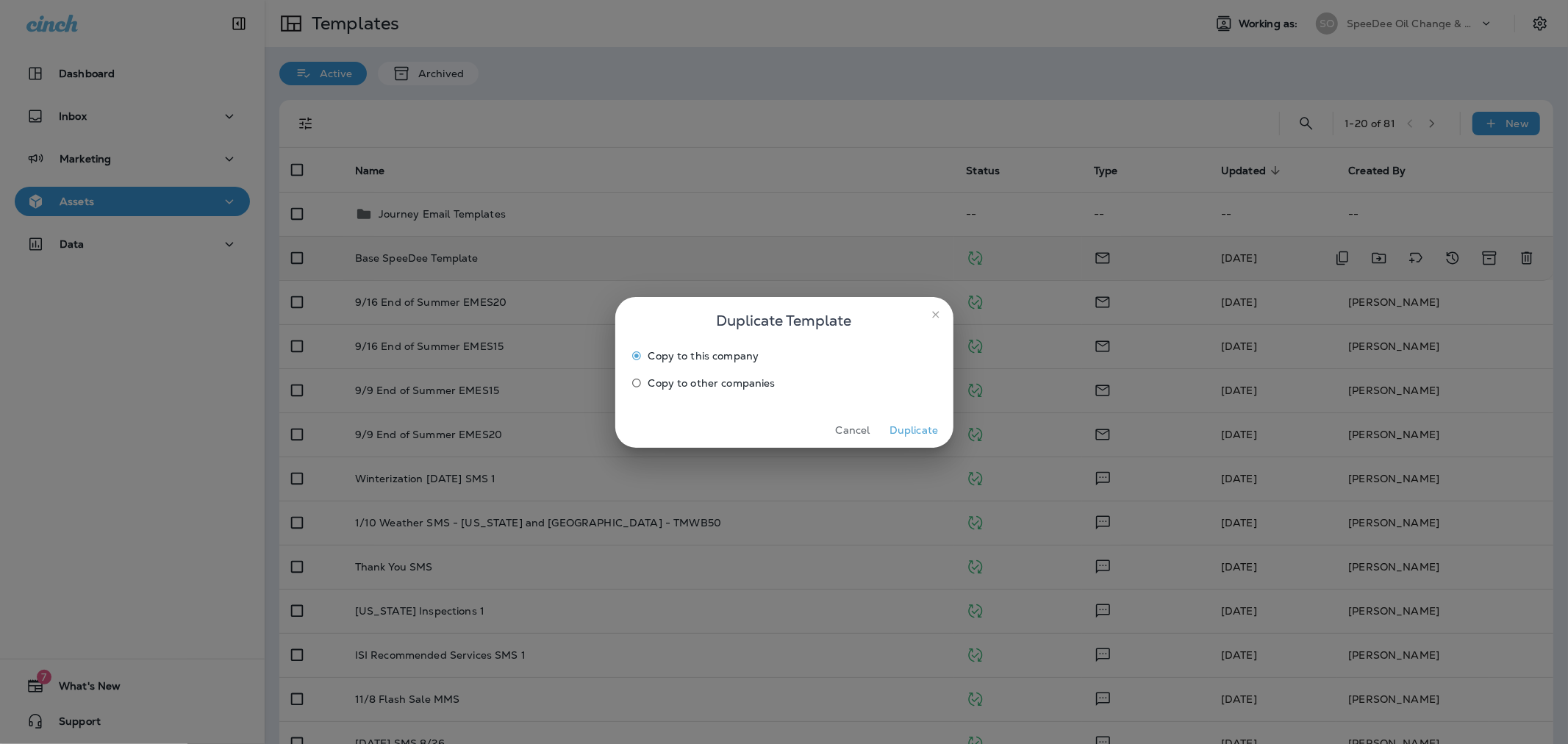
click at [758, 390] on label "Copy to other companies" at bounding box center [774, 383] width 299 height 24
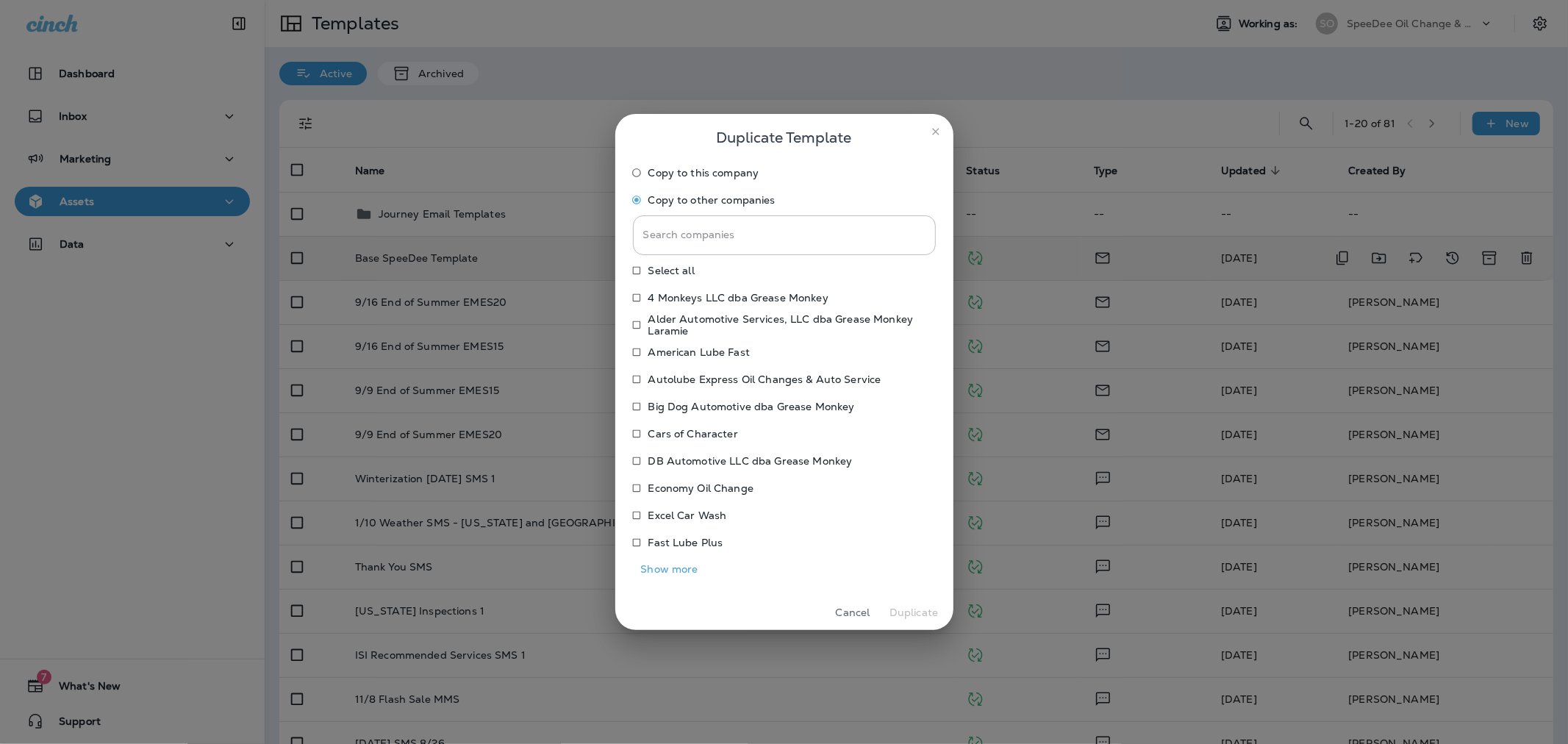
click at [682, 564] on button "Show more" at bounding box center [670, 569] width 73 height 23
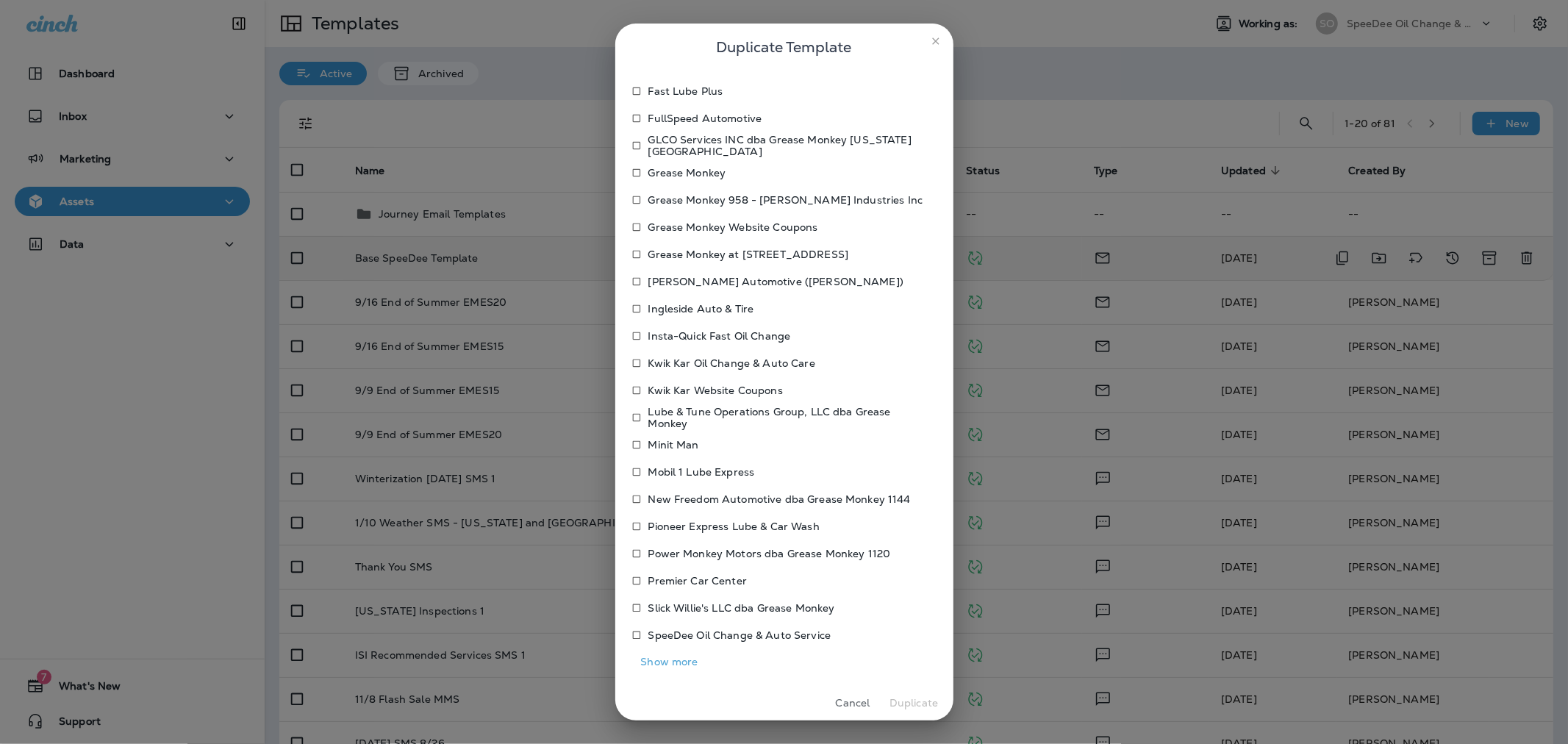
scroll to position [362, 0]
click at [694, 651] on button "Show more" at bounding box center [670, 660] width 73 height 23
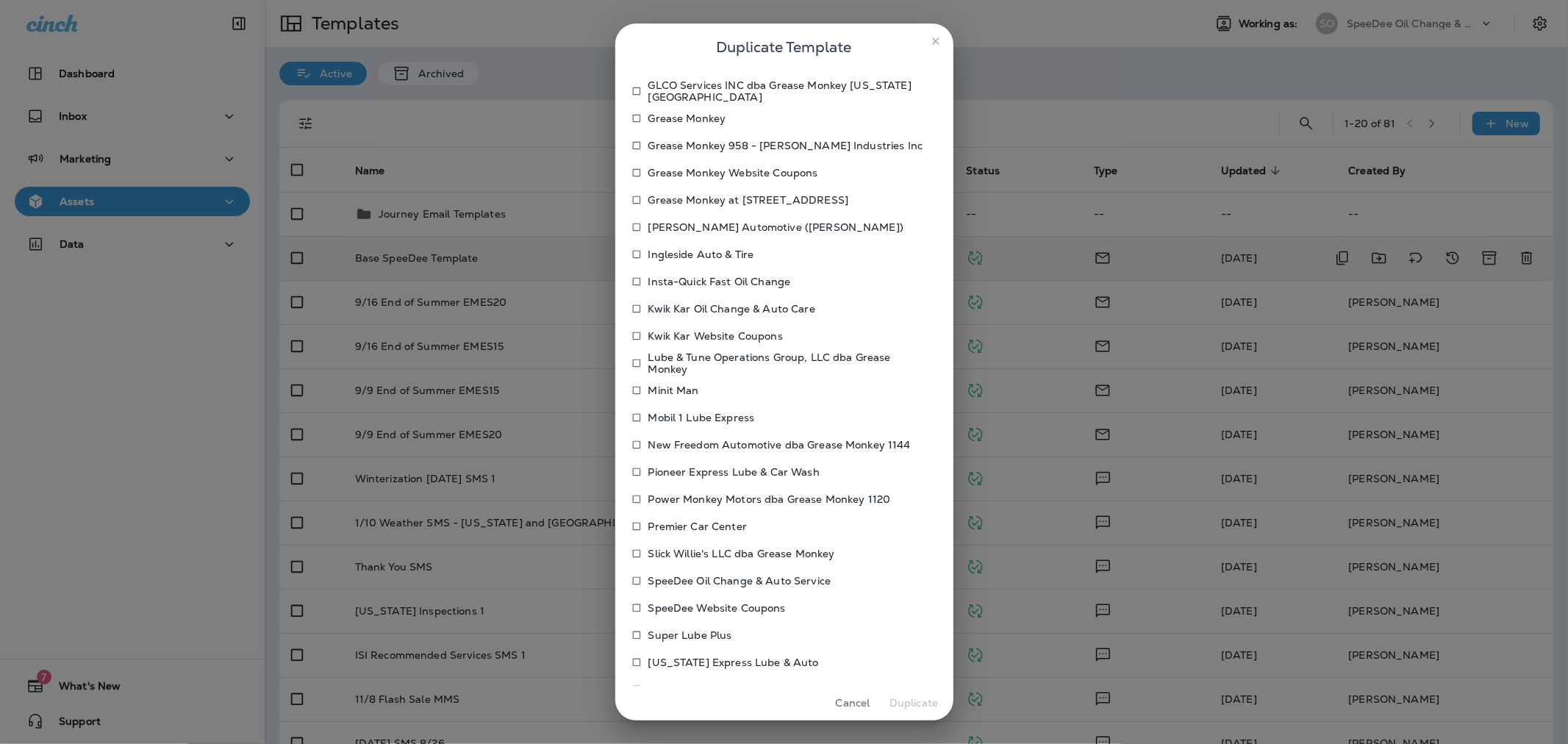
scroll to position [444, 0]
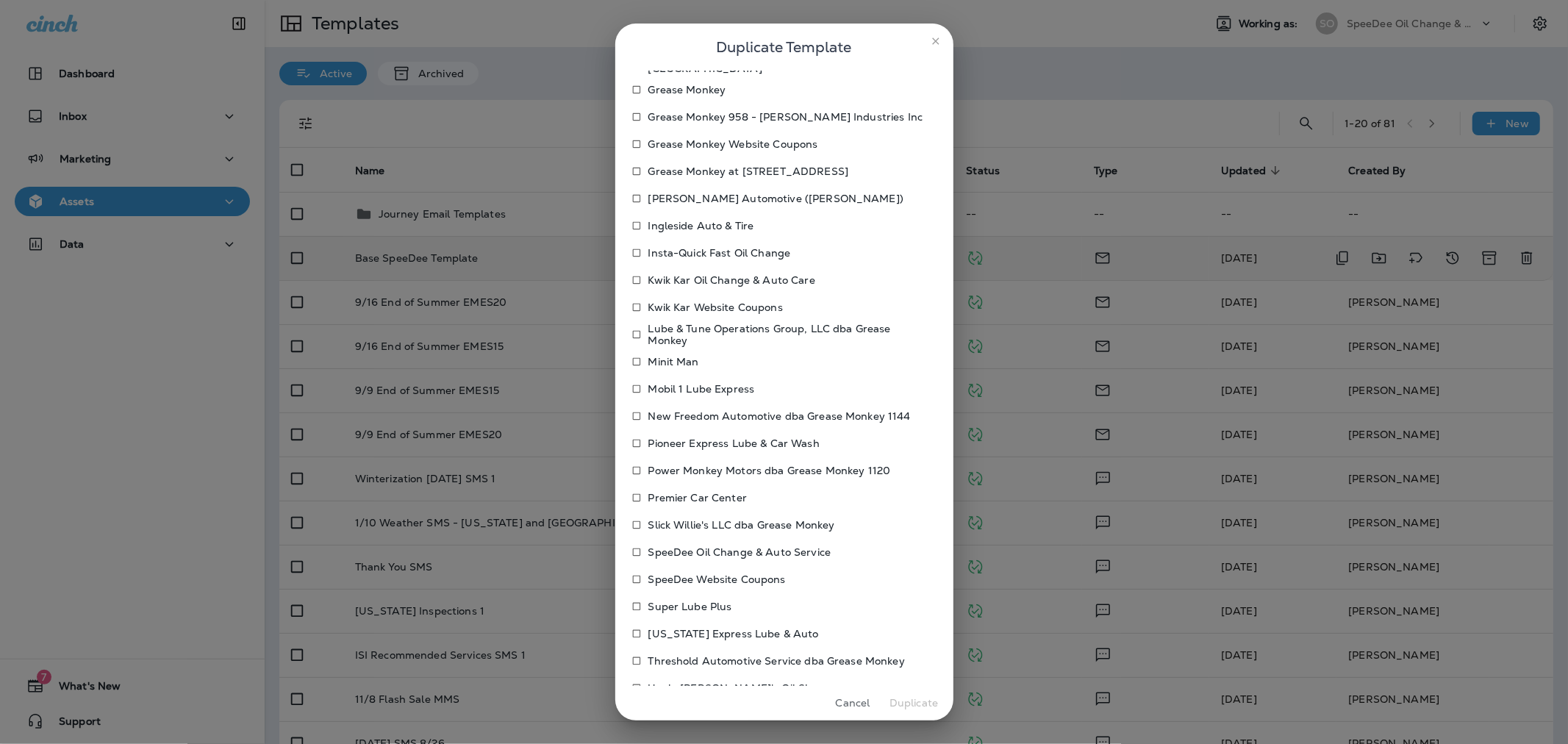
click at [750, 574] on p "SpeeDee Website Coupons" at bounding box center [717, 579] width 138 height 12
click at [893, 696] on button "Duplicate" at bounding box center [914, 703] width 55 height 23
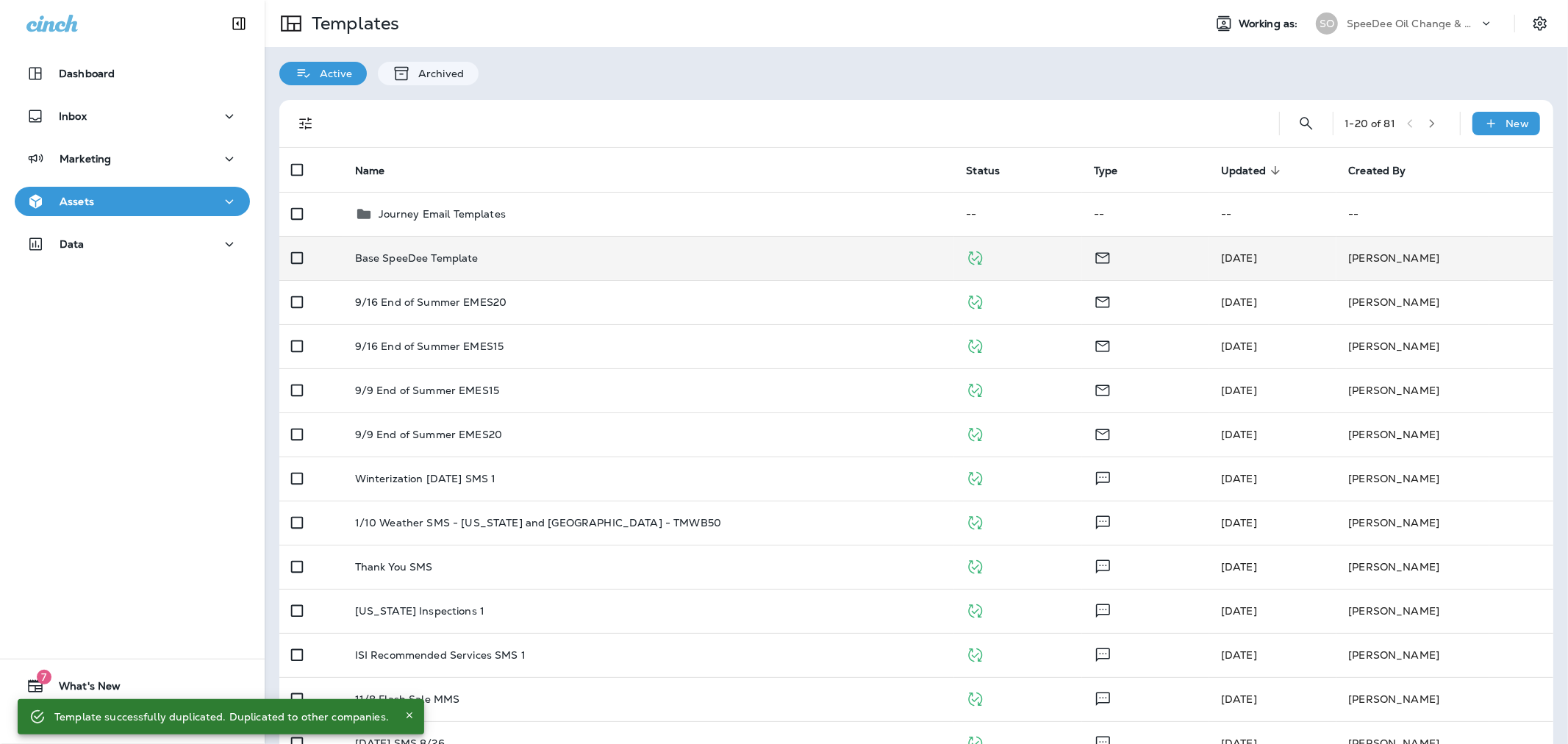
click at [1423, 22] on p "SpeeDee Oil Change & Auto Service" at bounding box center [1413, 23] width 132 height 12
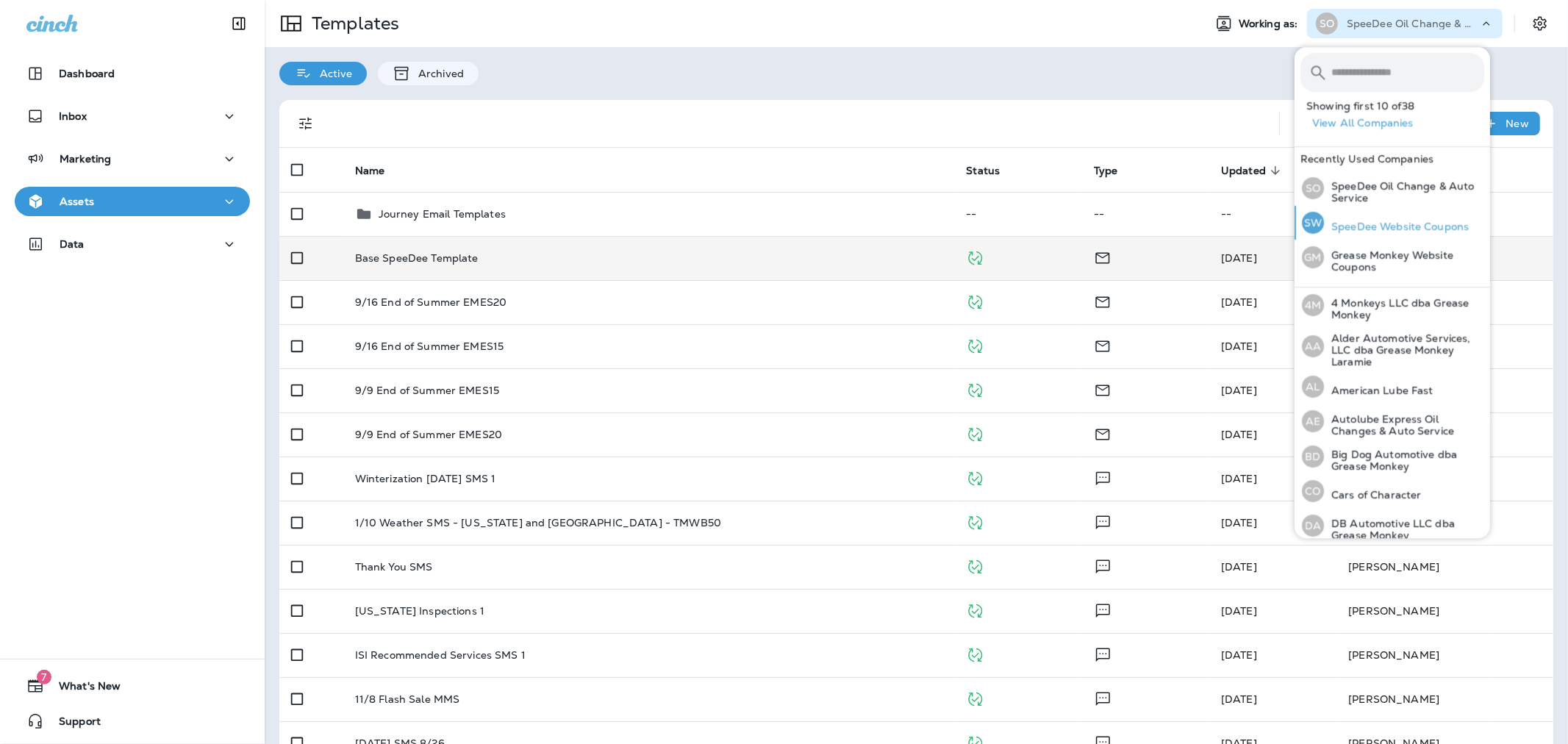
click at [1405, 226] on p "SpeeDee Website Coupons" at bounding box center [1396, 226] width 145 height 12
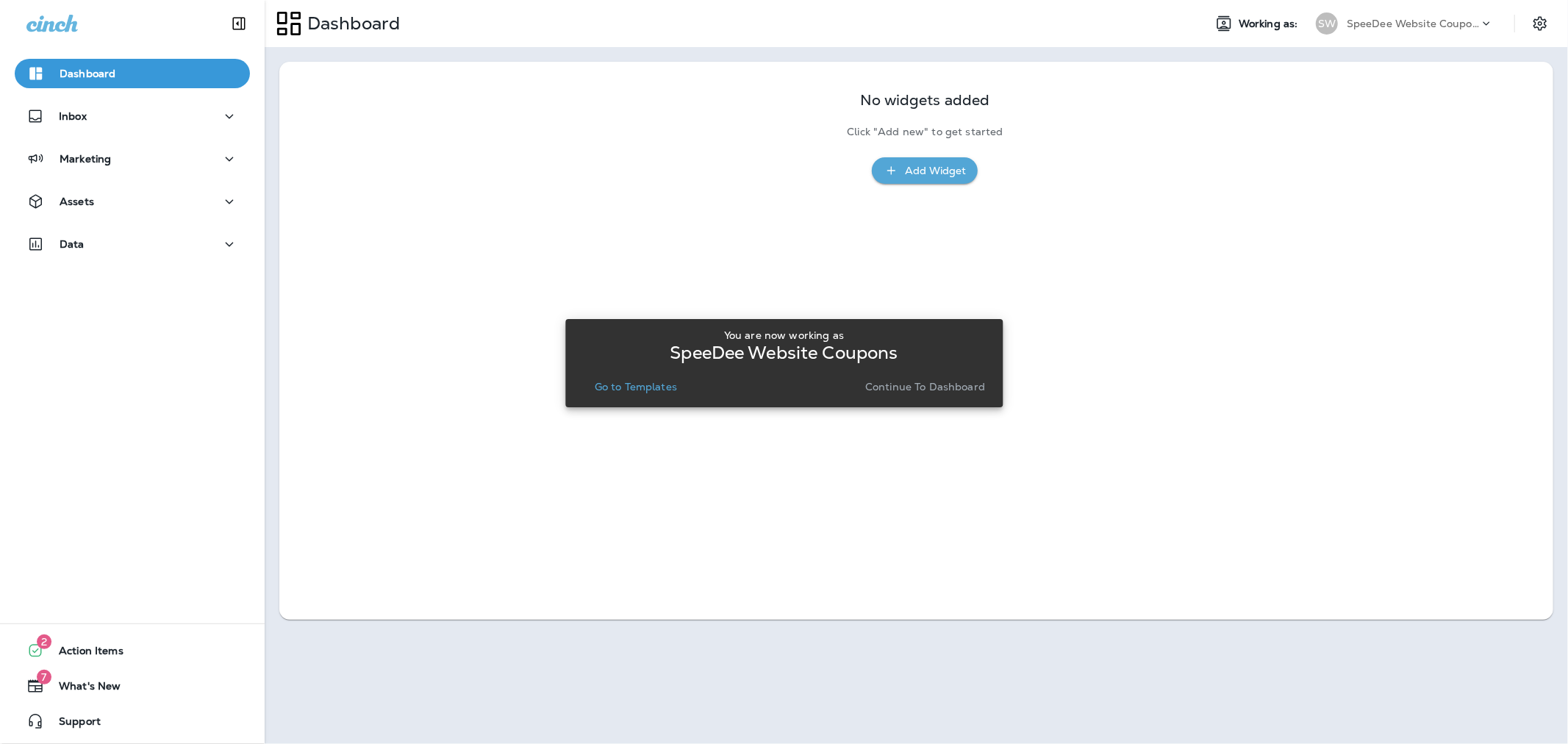
click at [664, 382] on p "Go to Templates" at bounding box center [636, 386] width 83 height 12
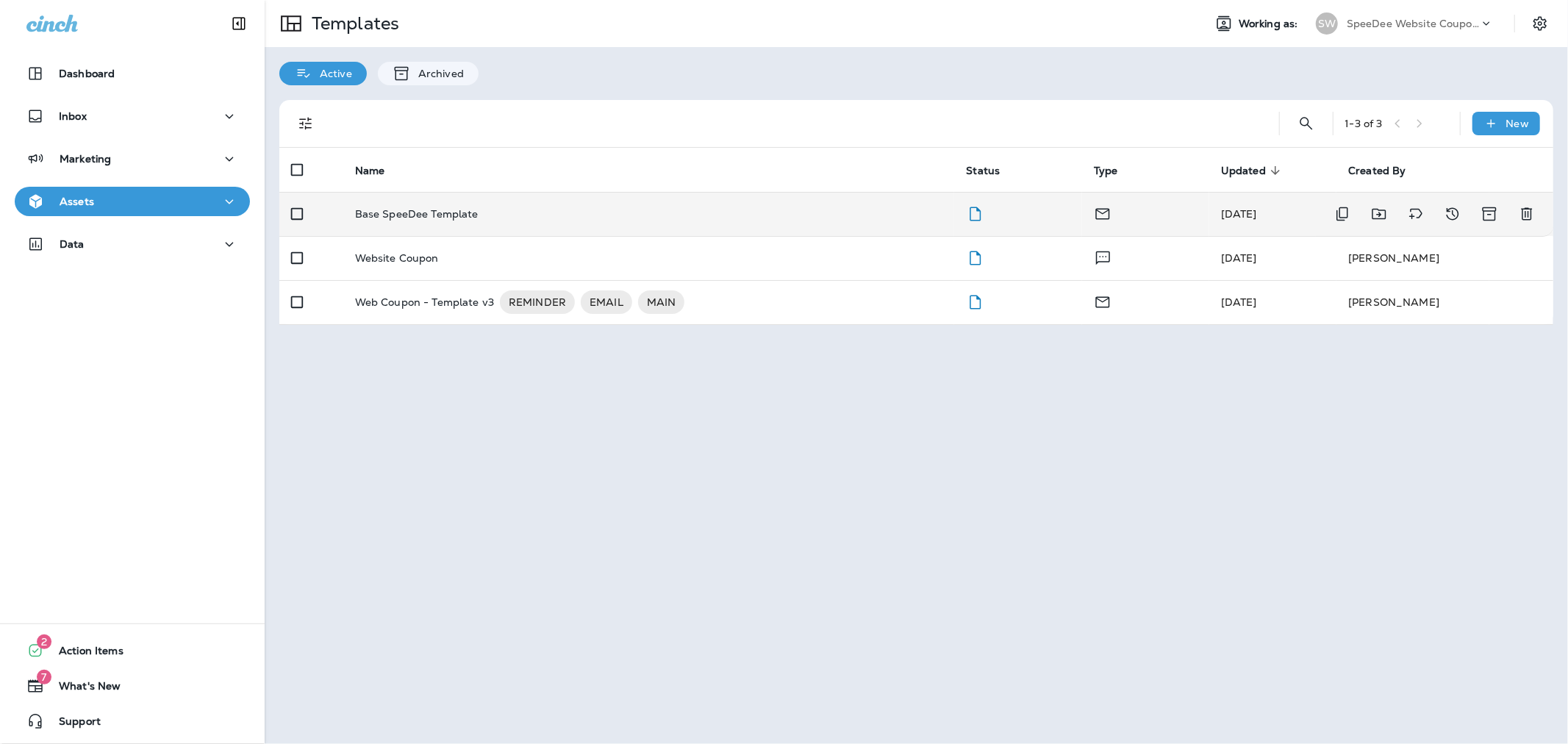
click at [773, 210] on div "Base SpeeDee Template" at bounding box center [649, 213] width 588 height 12
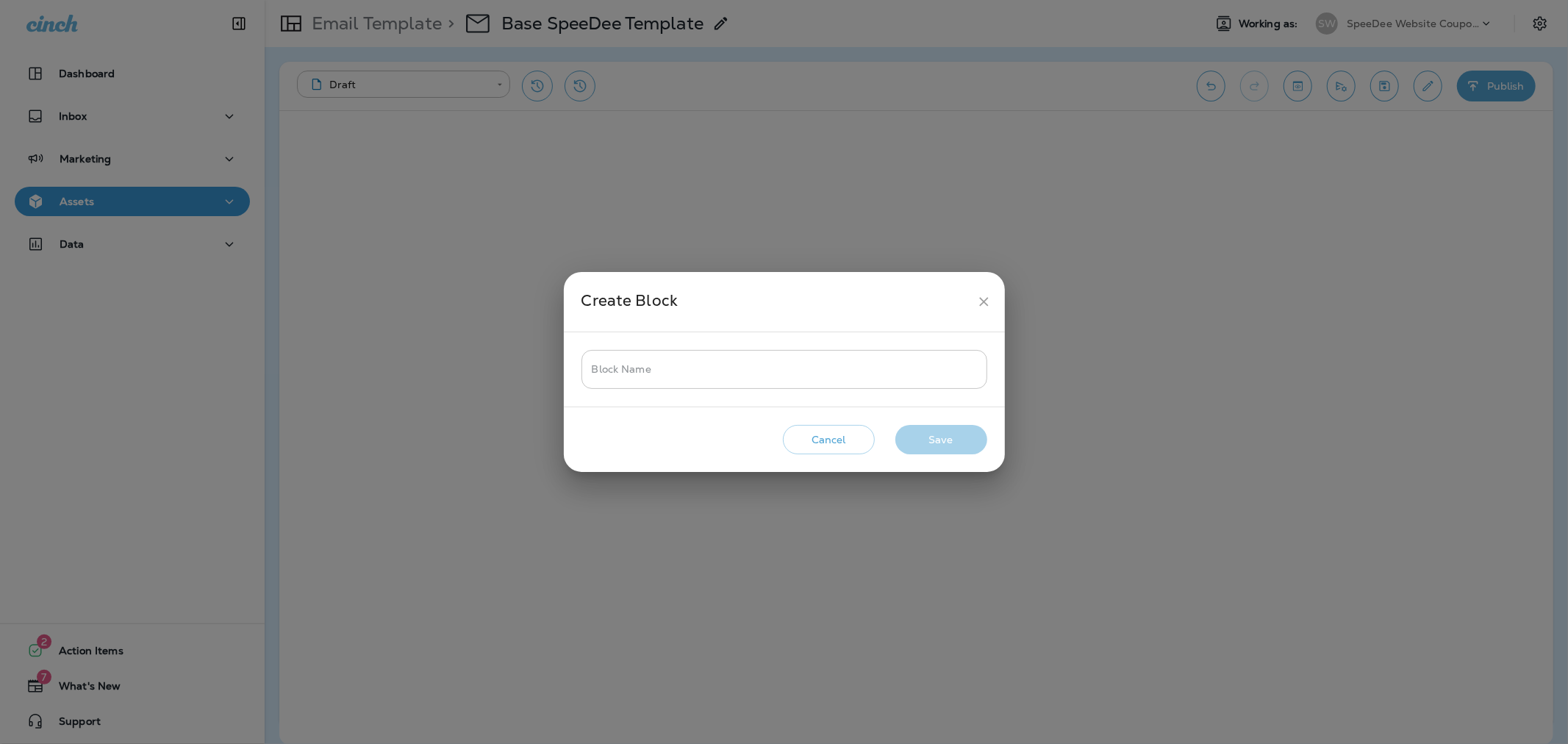
click at [760, 378] on input "Block Name" at bounding box center [784, 369] width 406 height 39
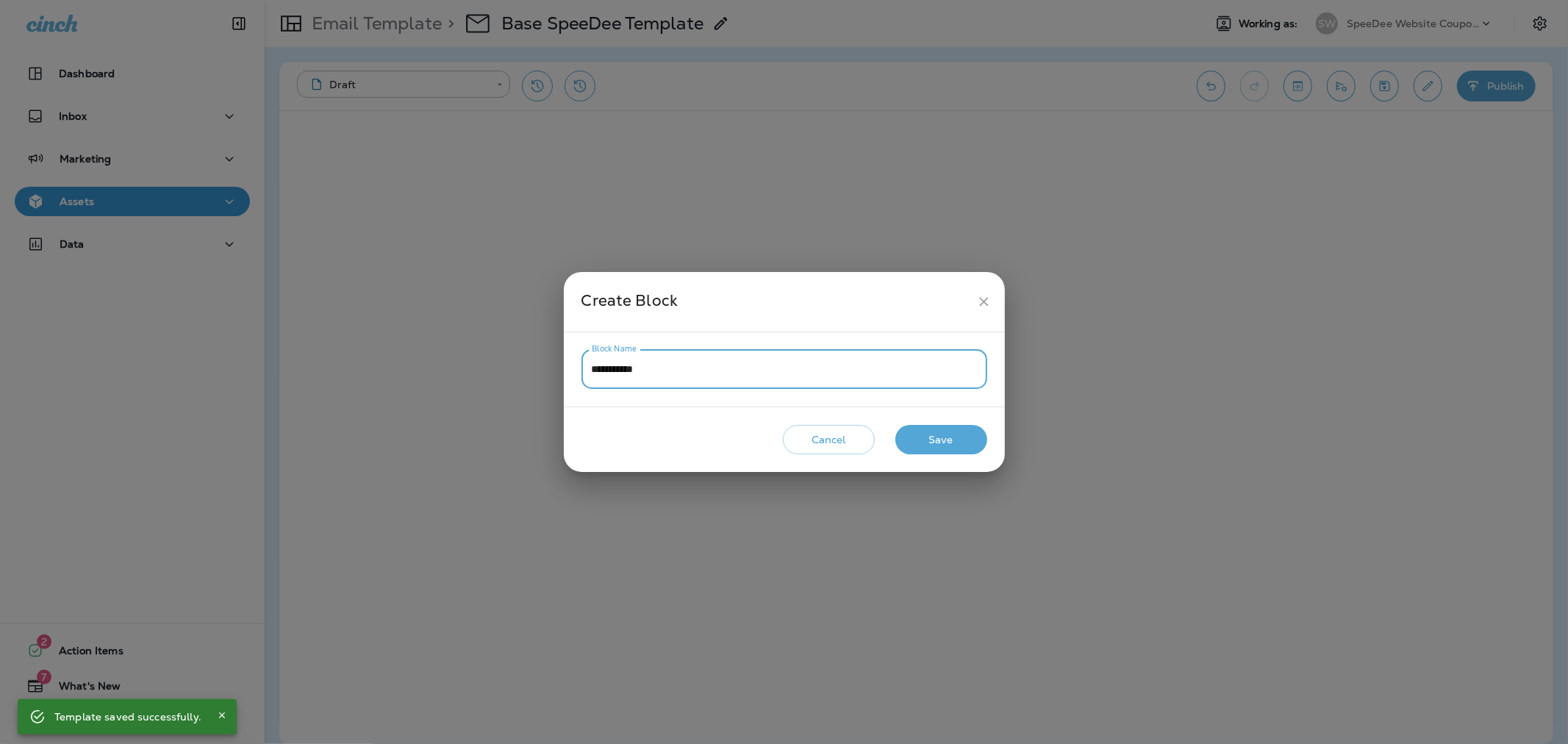
type input "**********"
click at [946, 450] on button "Save" at bounding box center [942, 440] width 92 height 30
click at [796, 371] on input "Block Name" at bounding box center [784, 369] width 406 height 39
type input "*******"
click at [941, 429] on button "Save" at bounding box center [942, 440] width 92 height 30
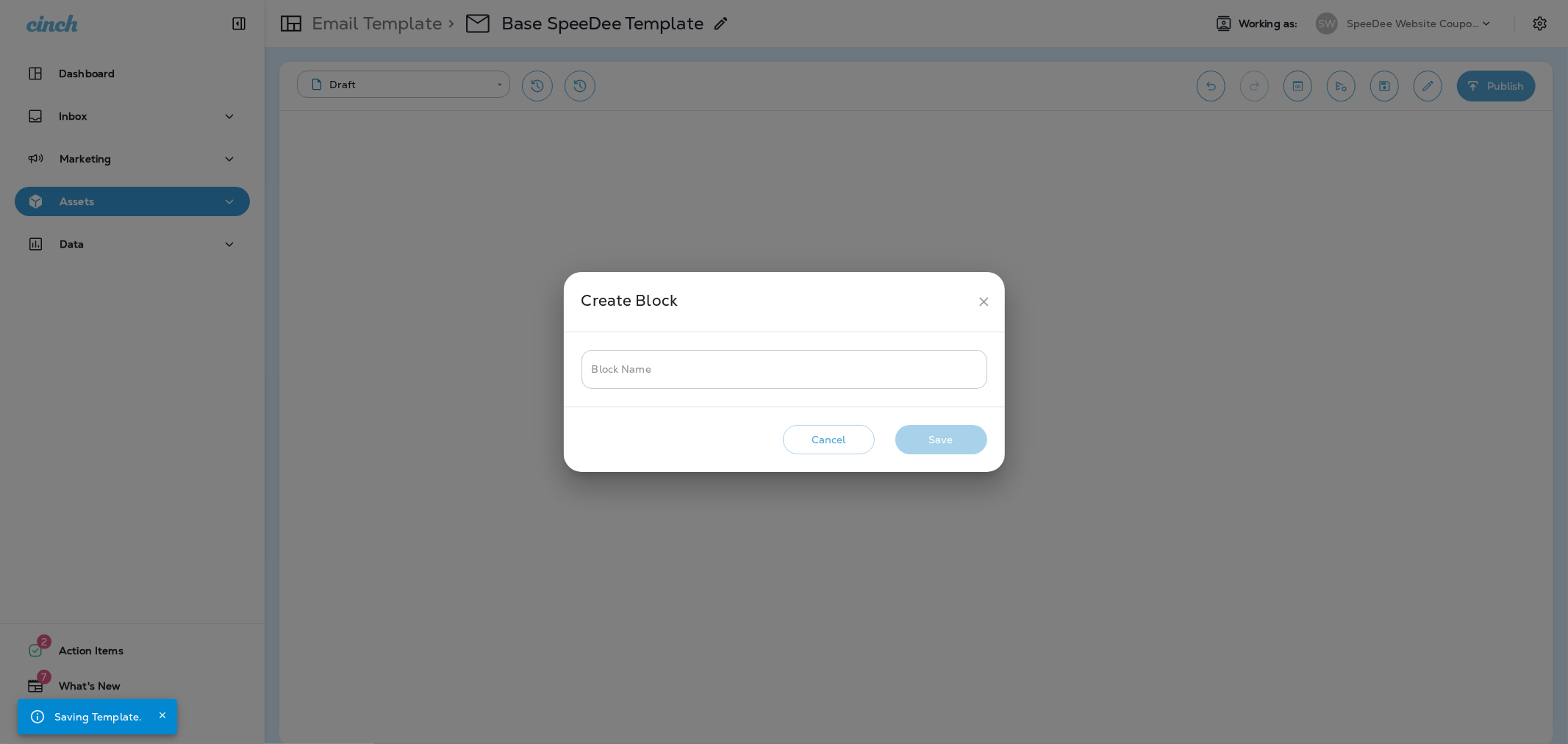
click at [781, 364] on input "Block Name" at bounding box center [784, 369] width 406 height 39
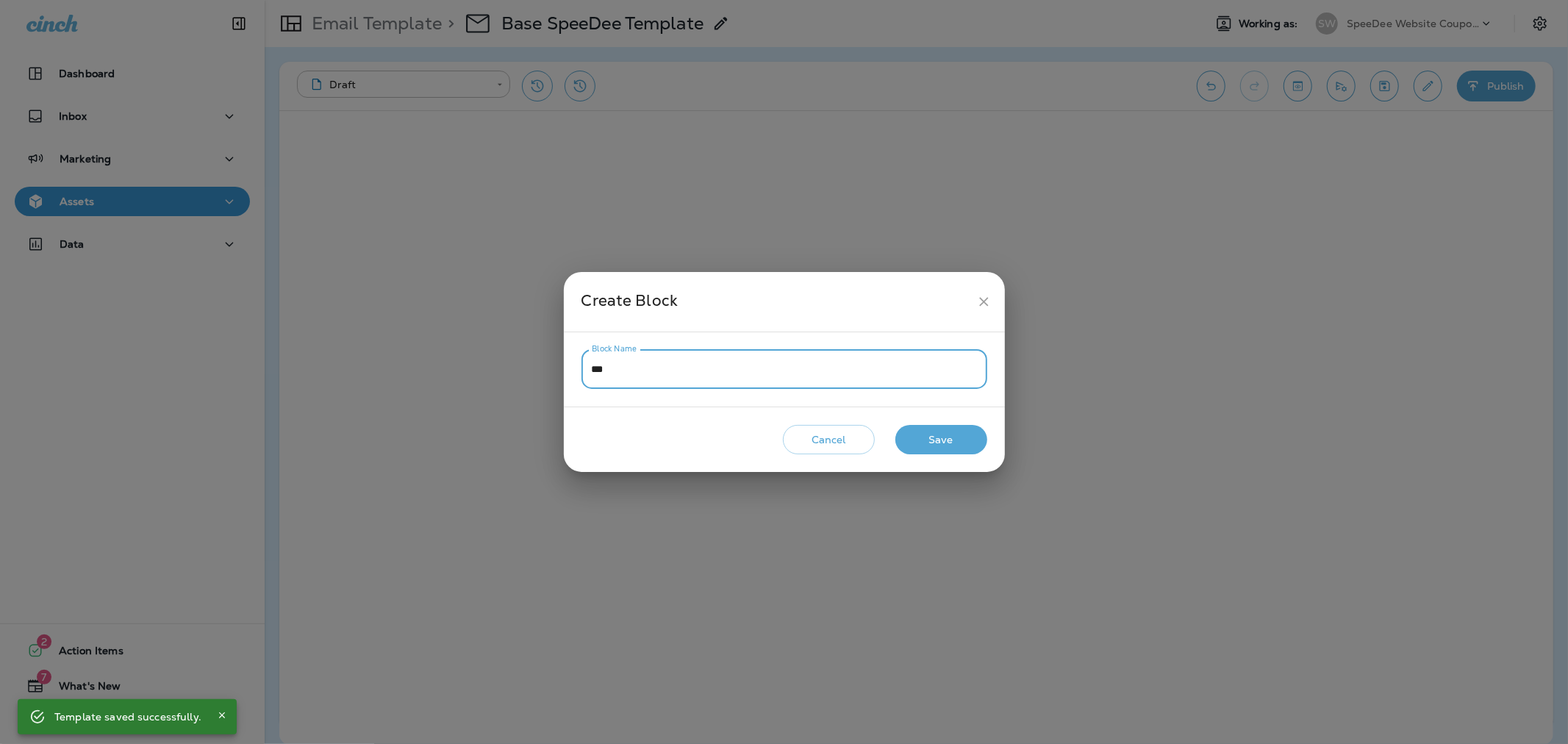
type input "****"
type input "******"
